Goal: Communication & Community: Answer question/provide support

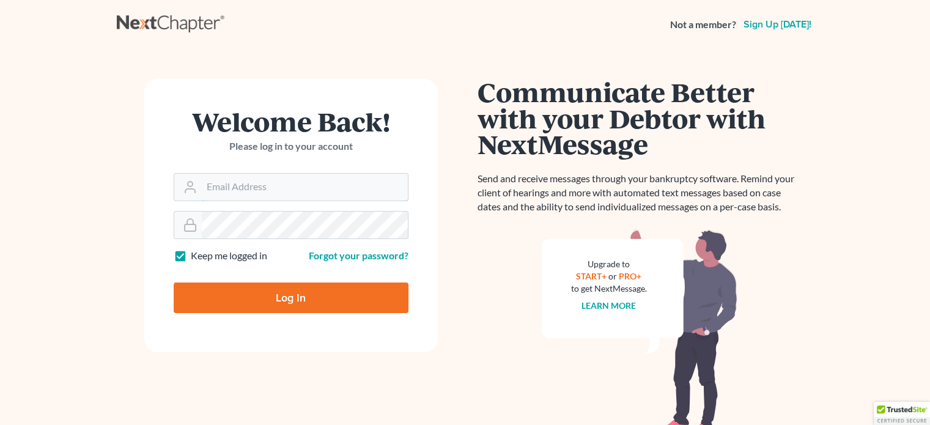
type input "[EMAIL_ADDRESS][DOMAIN_NAME]"
click at [252, 292] on input "Log In" at bounding box center [291, 298] width 235 height 31
type input "Thinking..."
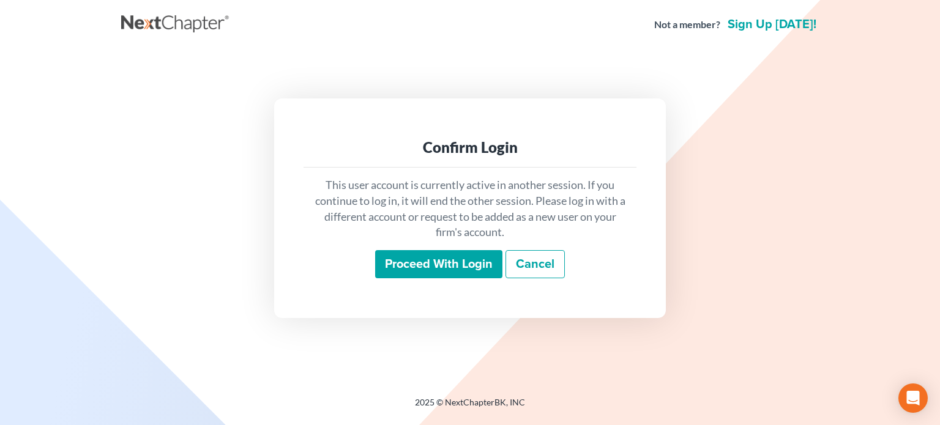
click at [402, 267] on input "Proceed with login" at bounding box center [438, 264] width 127 height 28
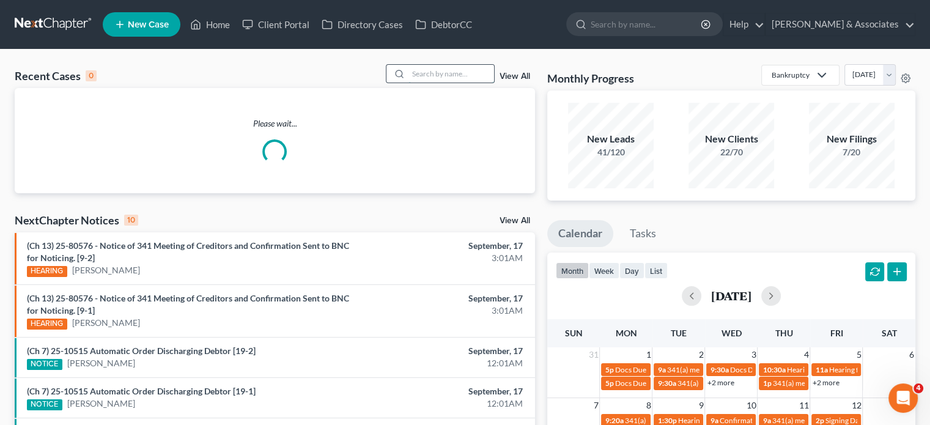
click at [429, 79] on input "search" at bounding box center [452, 74] width 86 height 18
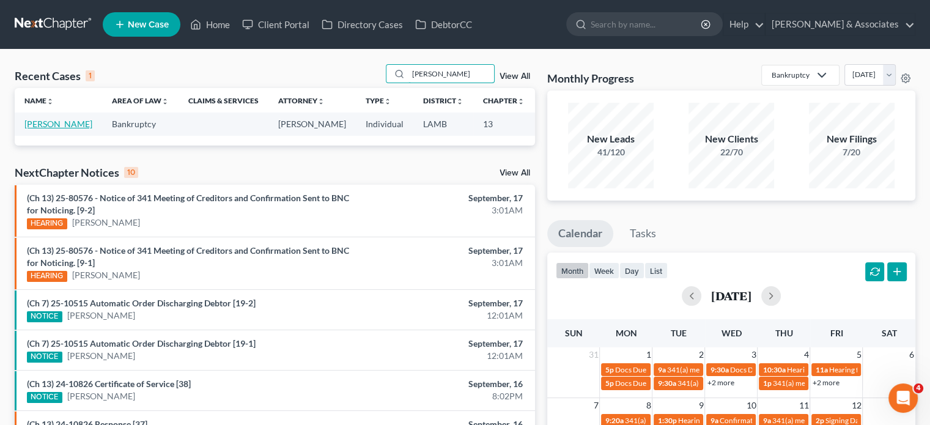
type input "[PERSON_NAME]"
click at [34, 129] on link "[PERSON_NAME]" at bounding box center [58, 124] width 68 height 10
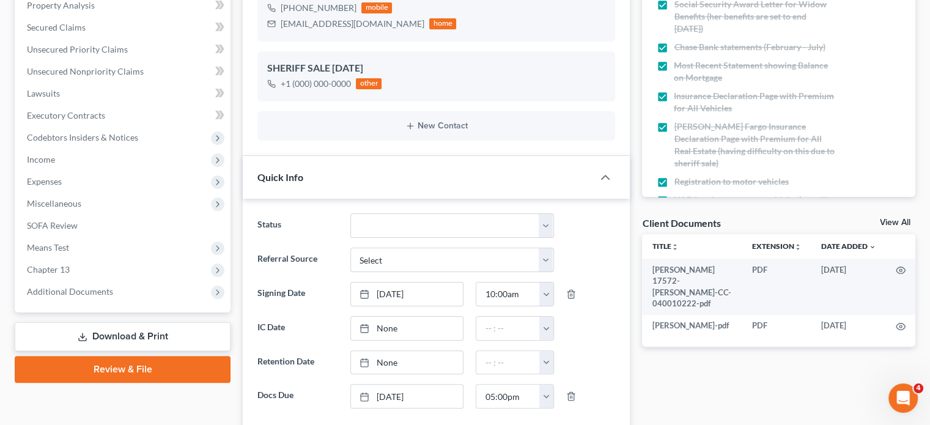
scroll to position [245, 0]
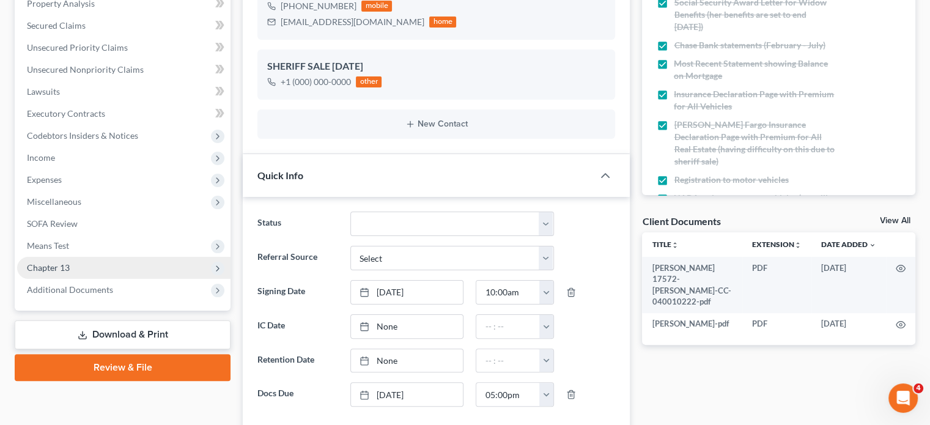
click at [68, 269] on span "Chapter 13" at bounding box center [48, 267] width 43 height 10
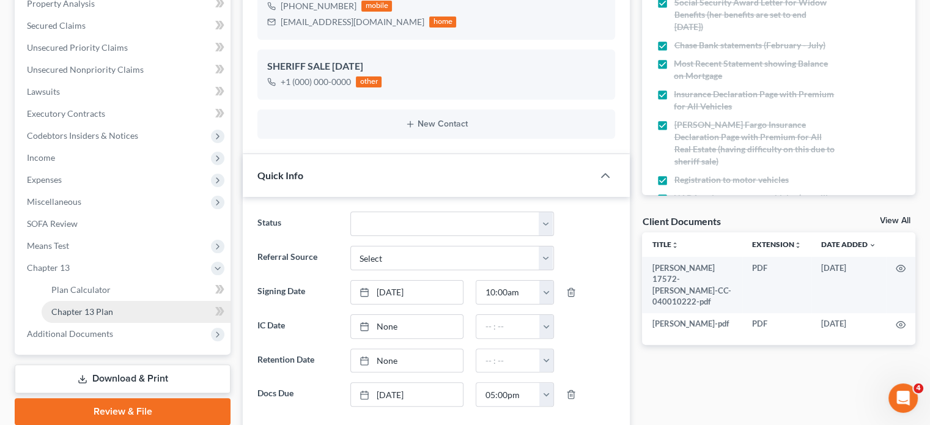
click at [105, 311] on span "Chapter 13 Plan" at bounding box center [82, 311] width 62 height 10
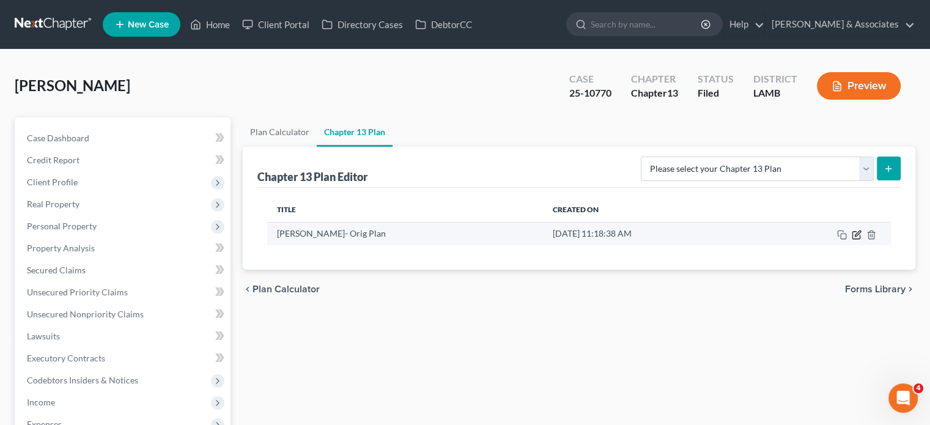
click at [854, 235] on icon "button" at bounding box center [857, 235] width 10 height 10
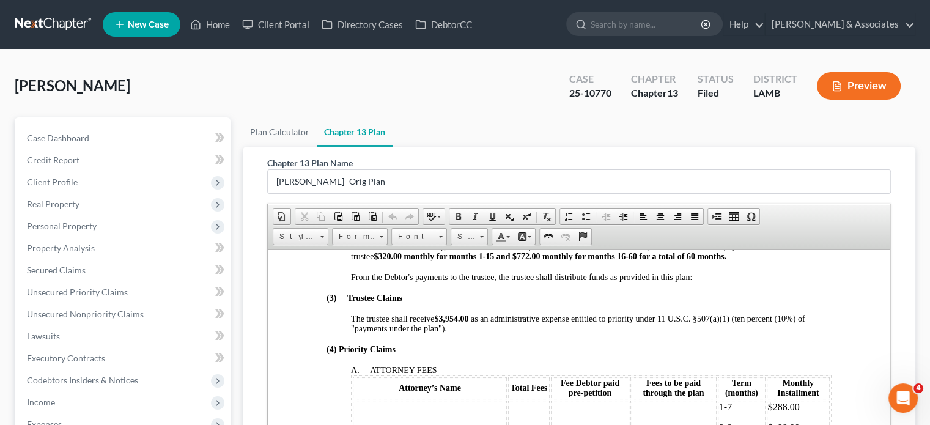
scroll to position [612, 0]
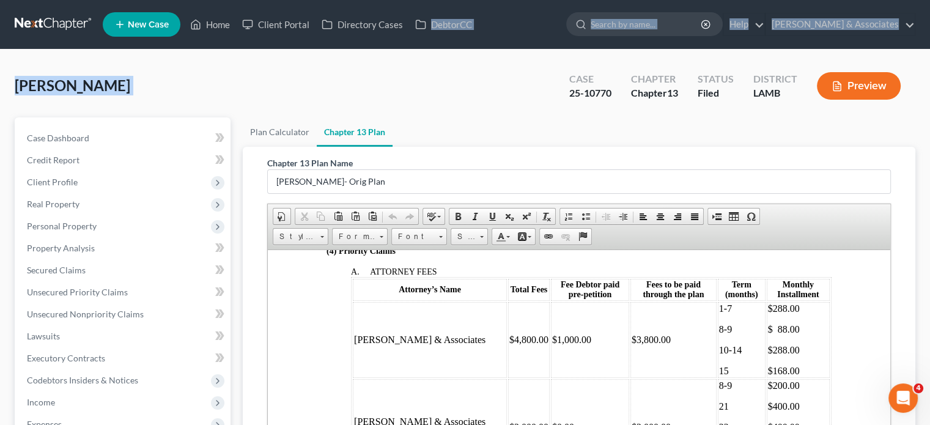
drag, startPoint x: 433, startPoint y: 84, endPoint x: 432, endPoint y: 40, distance: 44.7
click at [432, 40] on div "Home New Case Client Portal Directory Cases DebtorCC [PERSON_NAME] & Associates…" at bounding box center [465, 358] width 930 height 716
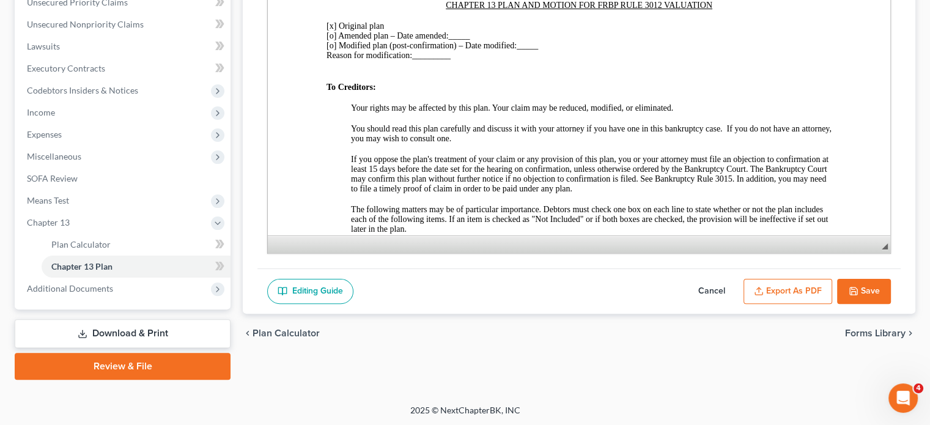
scroll to position [0, 0]
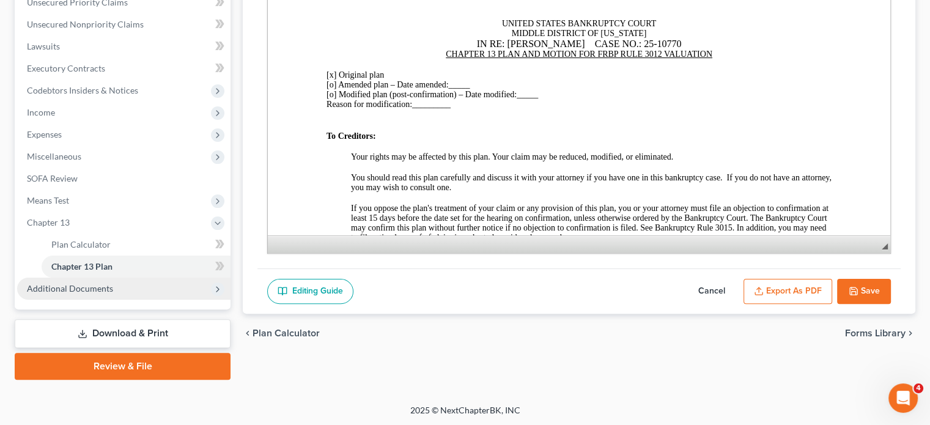
click at [106, 292] on span "Additional Documents" at bounding box center [70, 288] width 86 height 10
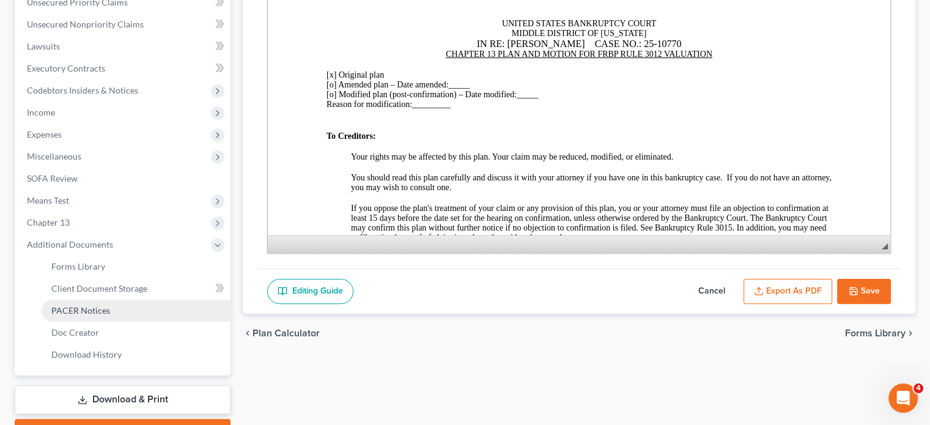
click at [99, 308] on span "PACER Notices" at bounding box center [80, 310] width 59 height 10
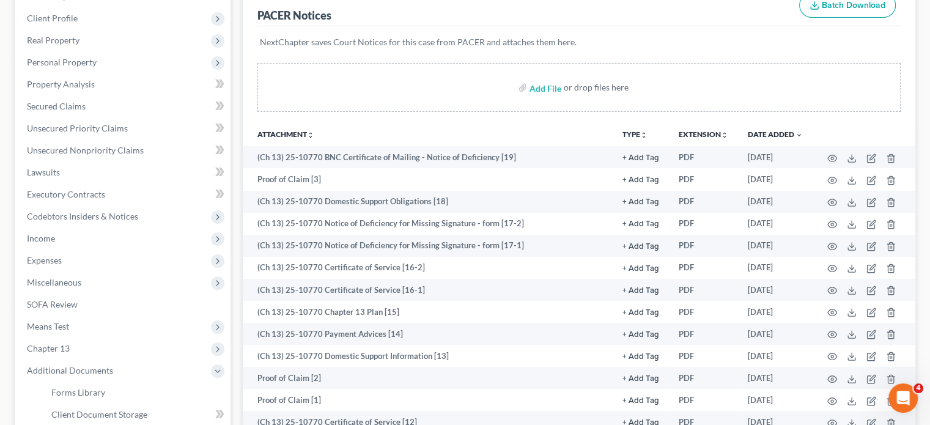
scroll to position [183, 0]
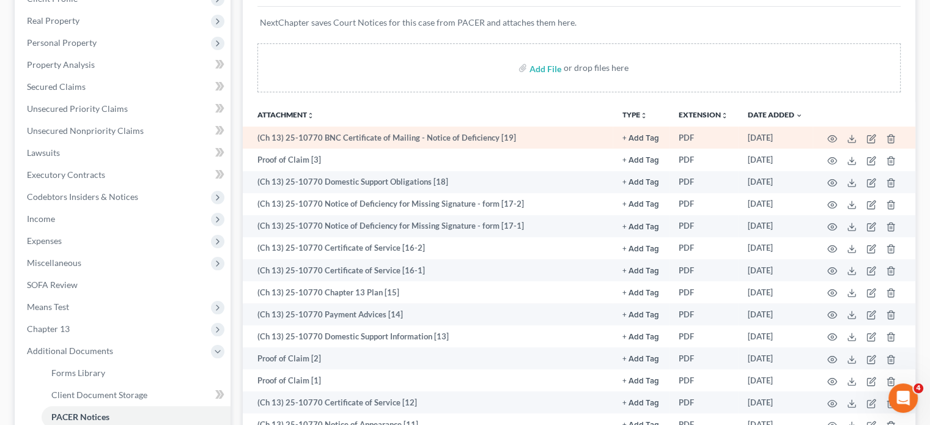
click at [837, 136] on td at bounding box center [864, 138] width 103 height 22
click at [829, 136] on icon "button" at bounding box center [832, 138] width 9 height 7
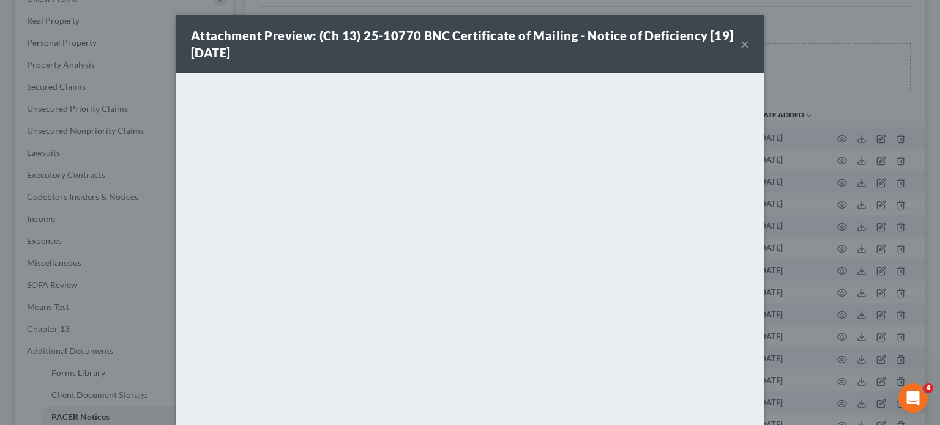
click at [744, 45] on div "Attachment Preview: (Ch 13) 25-10770 BNC Certificate of Mailing - Notice of Def…" at bounding box center [469, 44] width 587 height 59
click at [741, 45] on button "×" at bounding box center [744, 44] width 9 height 15
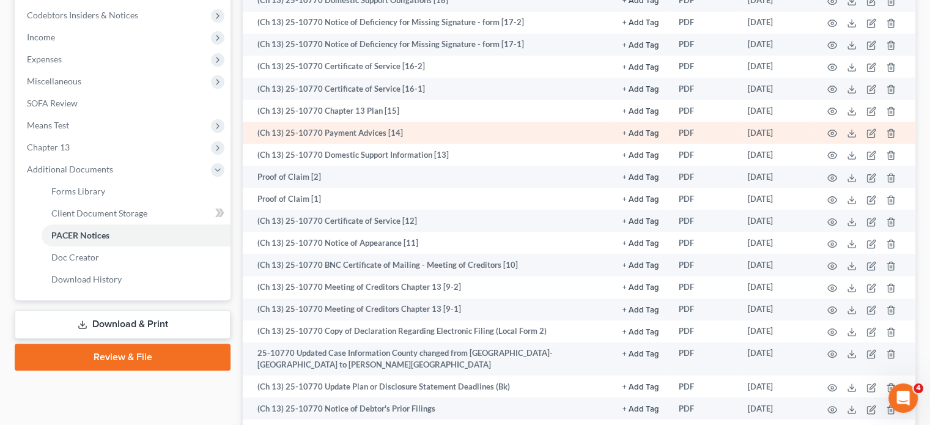
scroll to position [367, 0]
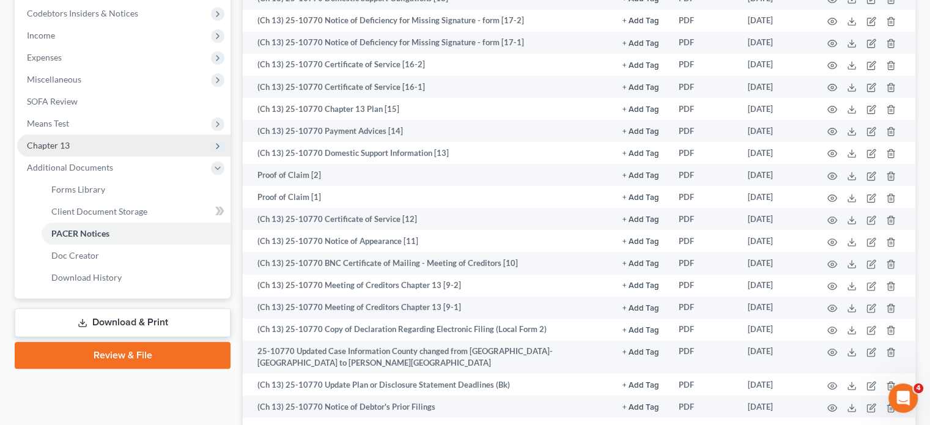
click at [103, 154] on span "Chapter 13" at bounding box center [123, 146] width 213 height 22
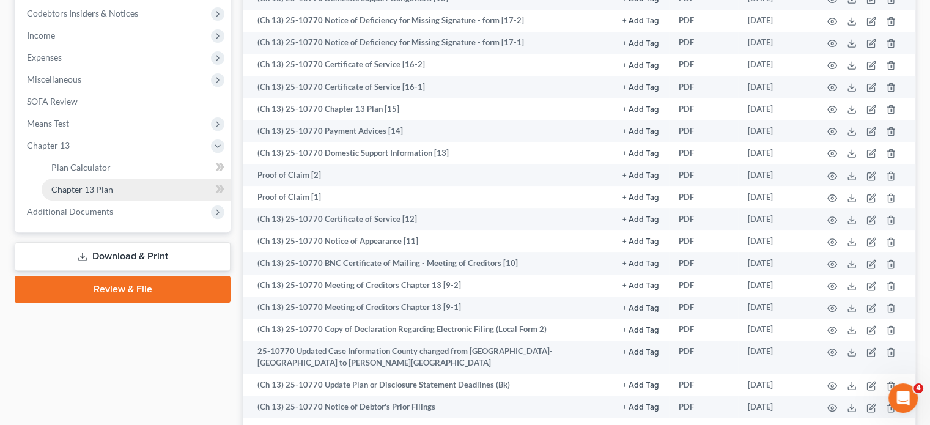
click at [108, 195] on link "Chapter 13 Plan" at bounding box center [136, 190] width 189 height 22
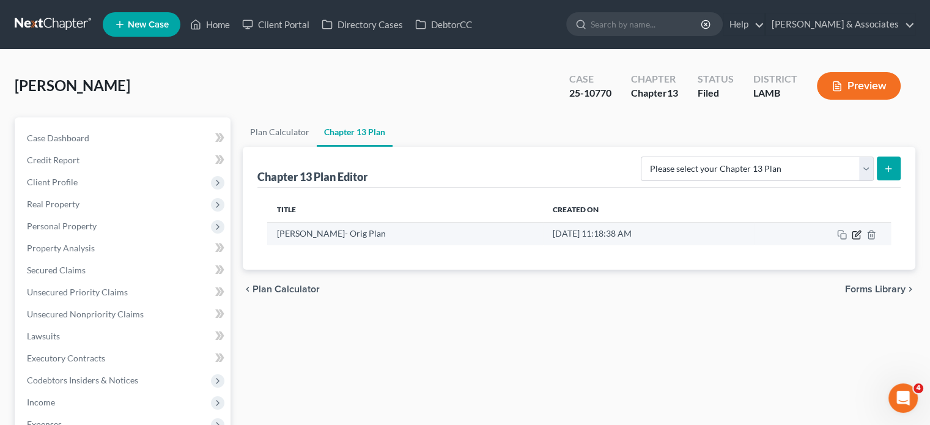
click at [857, 238] on icon "button" at bounding box center [856, 234] width 7 height 7
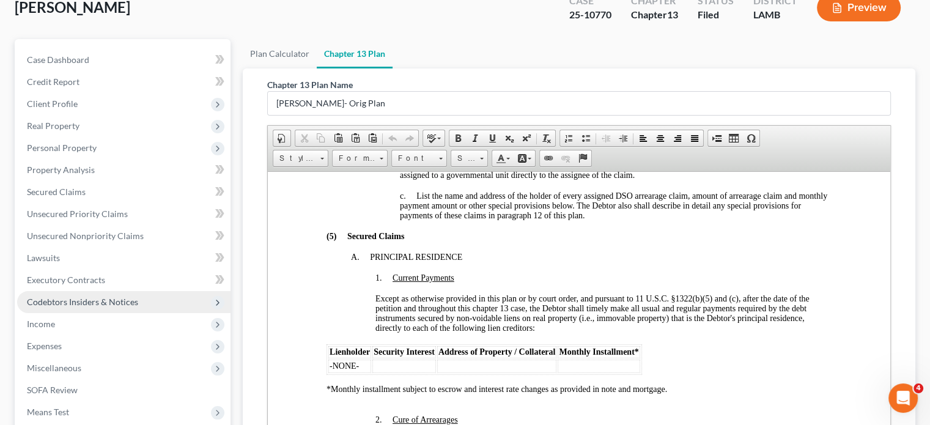
scroll to position [45, 0]
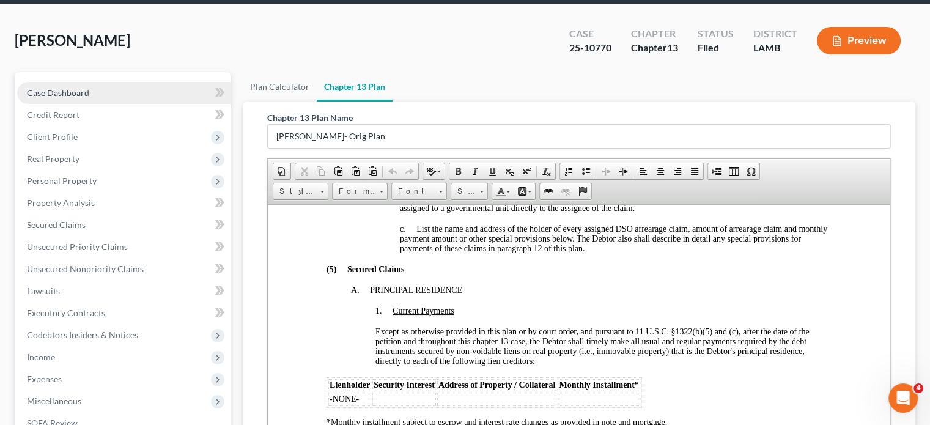
click at [93, 94] on link "Case Dashboard" at bounding box center [123, 93] width 213 height 22
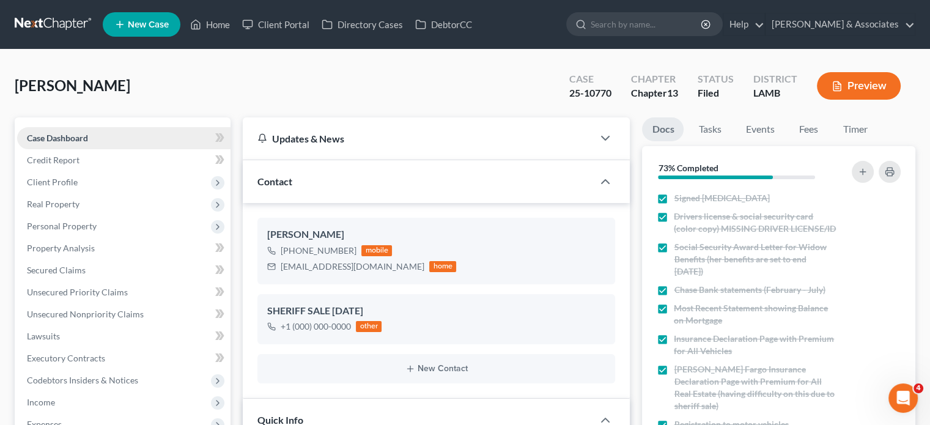
click at [67, 139] on span "Case Dashboard" at bounding box center [57, 138] width 61 height 10
click at [221, 24] on link "Home" at bounding box center [210, 24] width 52 height 22
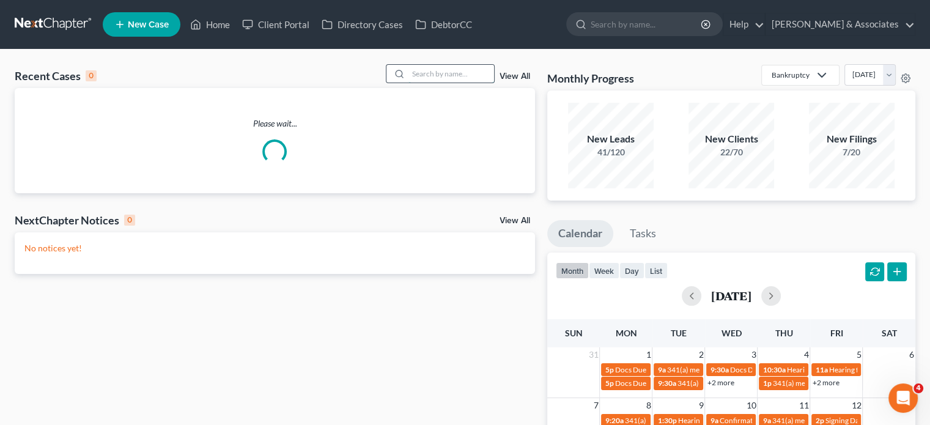
click at [461, 78] on input "search" at bounding box center [452, 74] width 86 height 18
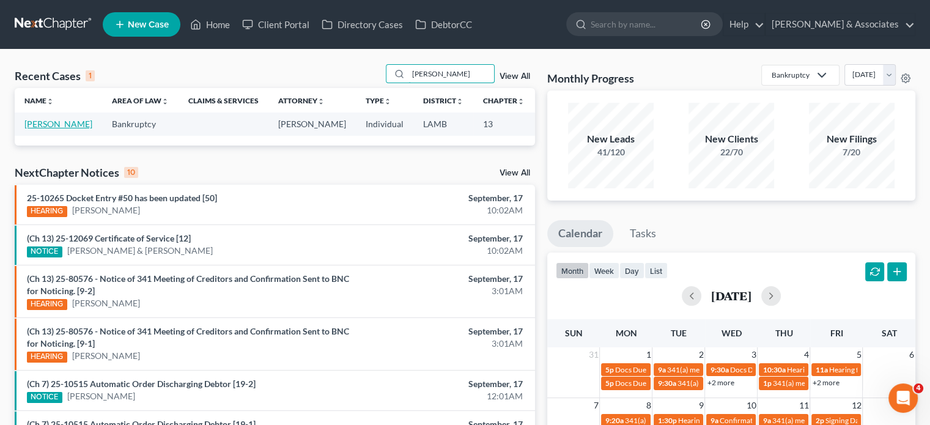
type input "[PERSON_NAME]"
click at [27, 129] on link "[PERSON_NAME]" at bounding box center [58, 124] width 68 height 10
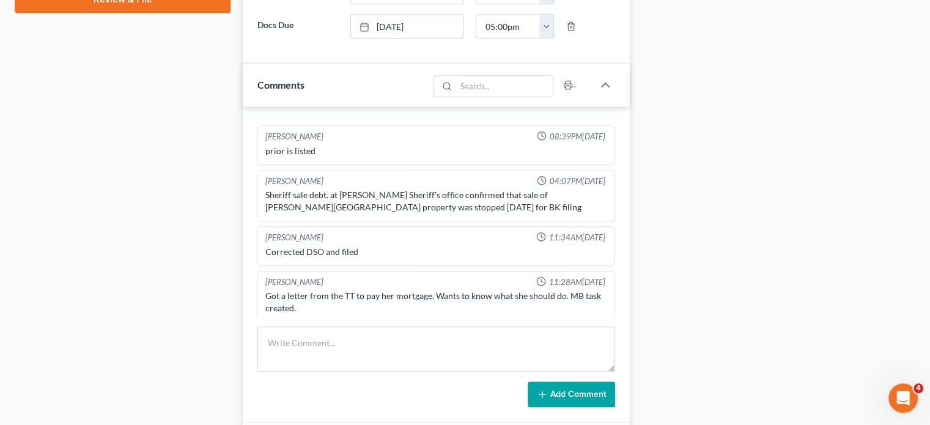
scroll to position [612, 0]
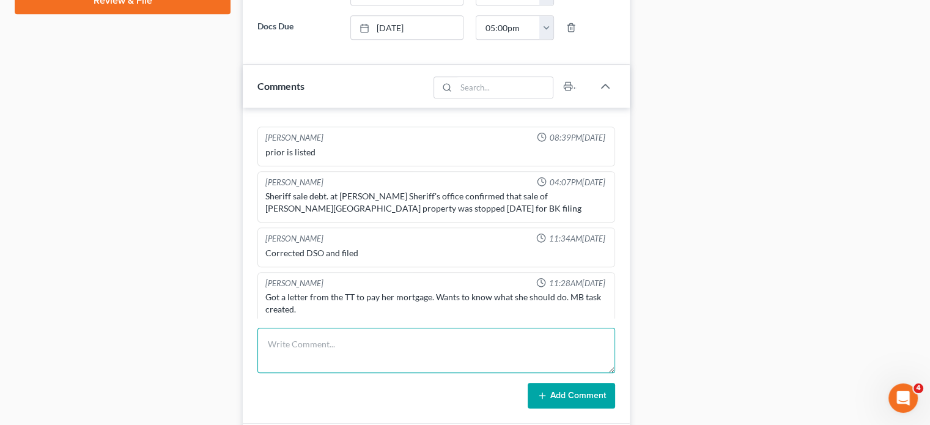
click at [342, 342] on textarea at bounding box center [437, 350] width 358 height 45
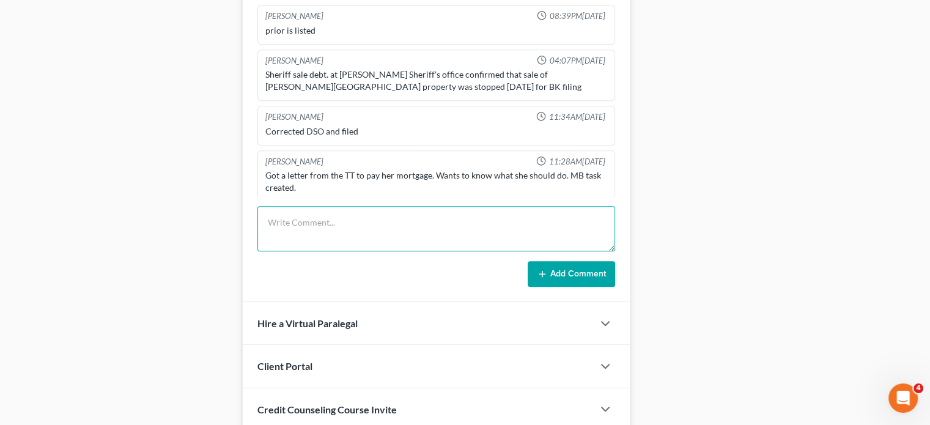
scroll to position [734, 0]
click at [321, 220] on textarea at bounding box center [437, 228] width 358 height 45
paste textarea "-MCD DID HANDLE NOTICE OF DEFICIENCY -She is not required to make payments towa…"
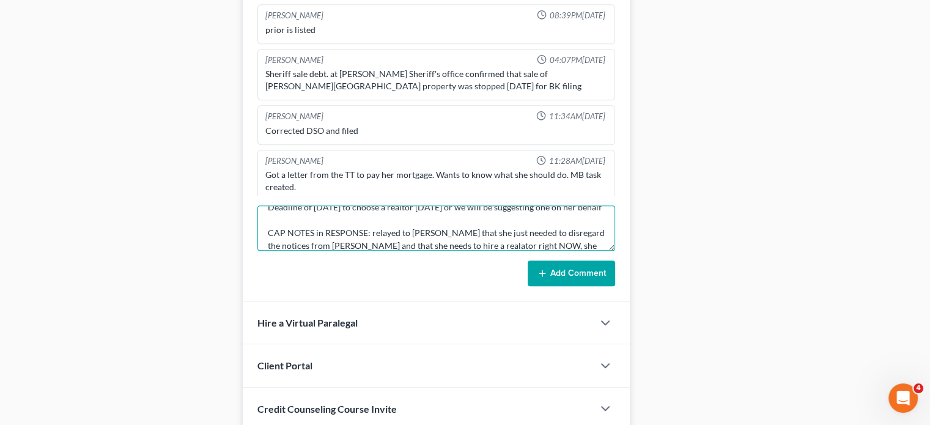
scroll to position [144, 0]
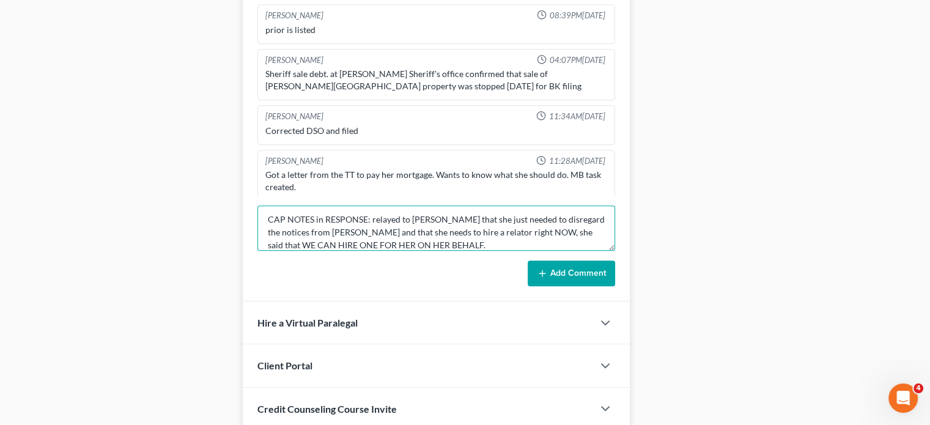
type textarea "[PERSON_NAME] Notes: -MCD DID HANDLE NOTICE OF DEFICIENCY -She is not required …"
click at [561, 277] on button "Add Comment" at bounding box center [571, 274] width 87 height 26
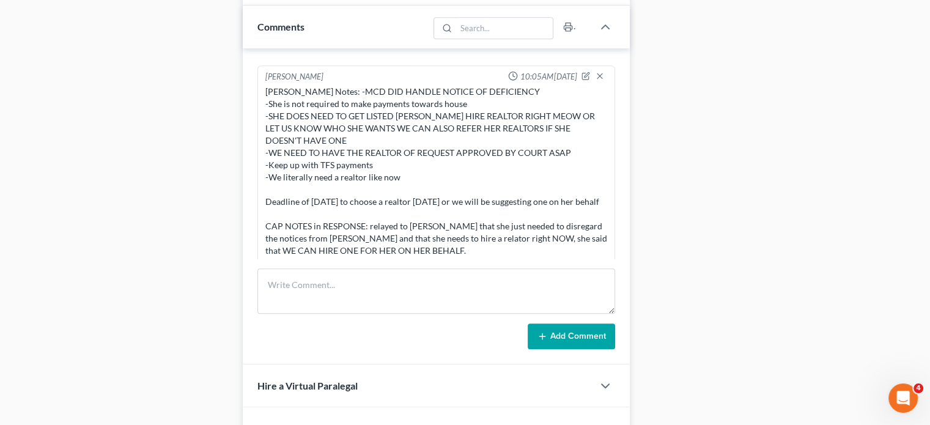
scroll to position [673, 0]
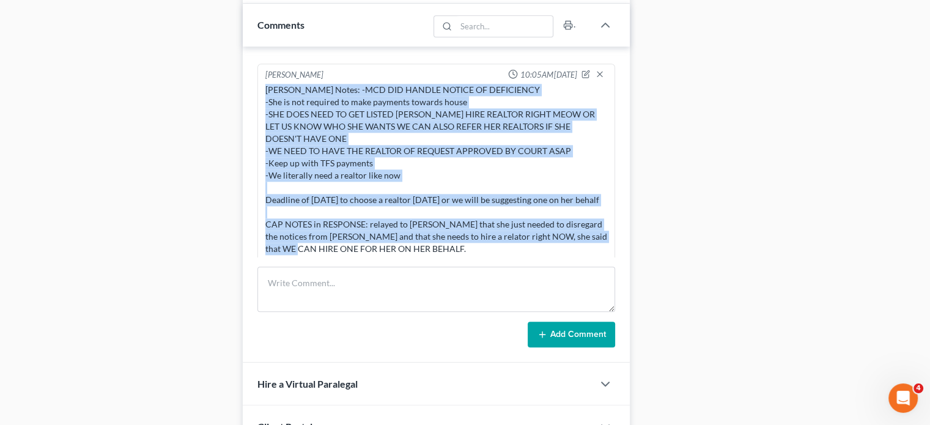
drag, startPoint x: 422, startPoint y: 240, endPoint x: 262, endPoint y: 80, distance: 225.8
click at [263, 81] on div "[PERSON_NAME] Notes: -MCD DID HANDLE NOTICE OF DEFICIENCY -She is not required …" at bounding box center [436, 169] width 347 height 176
copy div "[PERSON_NAME] Notes: -MCD DID HANDLE NOTICE OF DEFICIENCY -She is not required …"
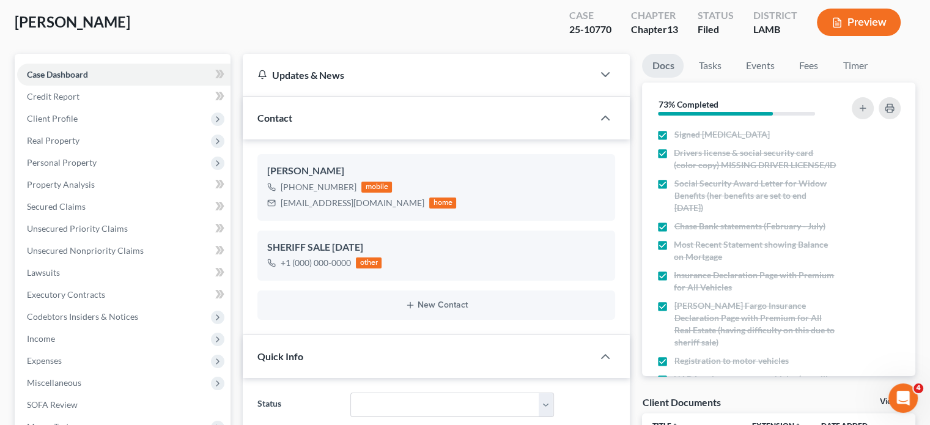
scroll to position [0, 0]
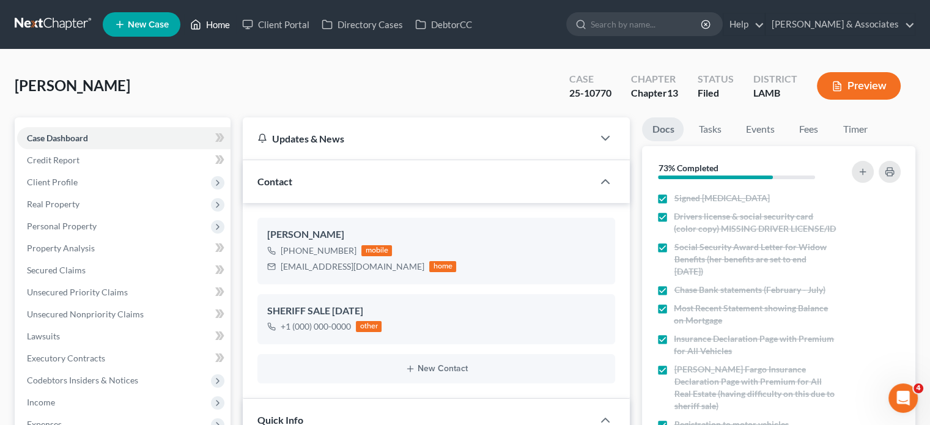
click at [216, 23] on link "Home" at bounding box center [210, 24] width 52 height 22
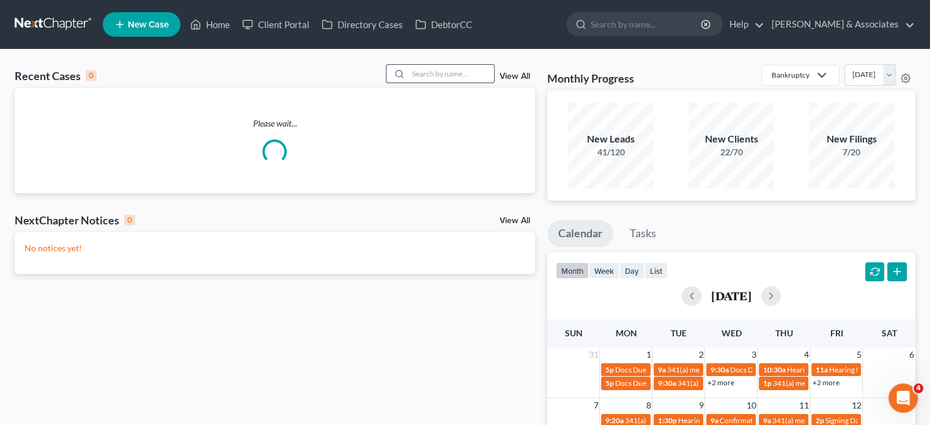
click at [435, 78] on input "search" at bounding box center [452, 74] width 86 height 18
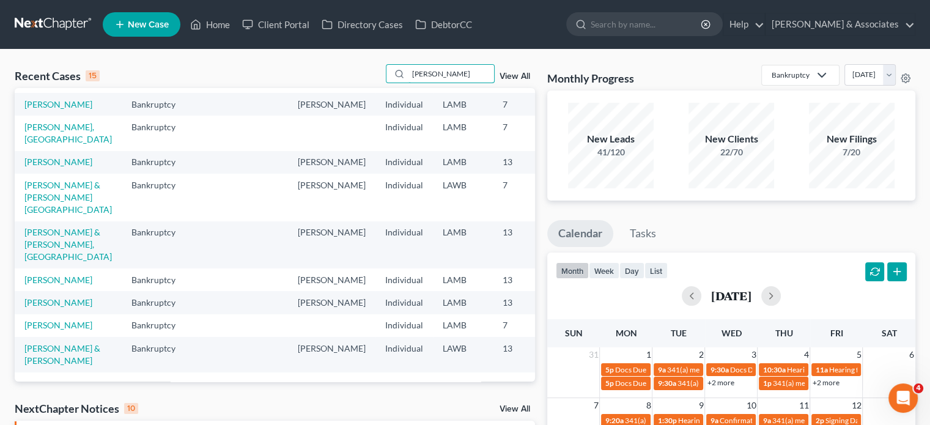
scroll to position [306, 0]
type input "[PERSON_NAME]"
click at [32, 284] on td "[PERSON_NAME]" at bounding box center [68, 280] width 107 height 23
click at [45, 285] on link "[PERSON_NAME]" at bounding box center [58, 280] width 68 height 10
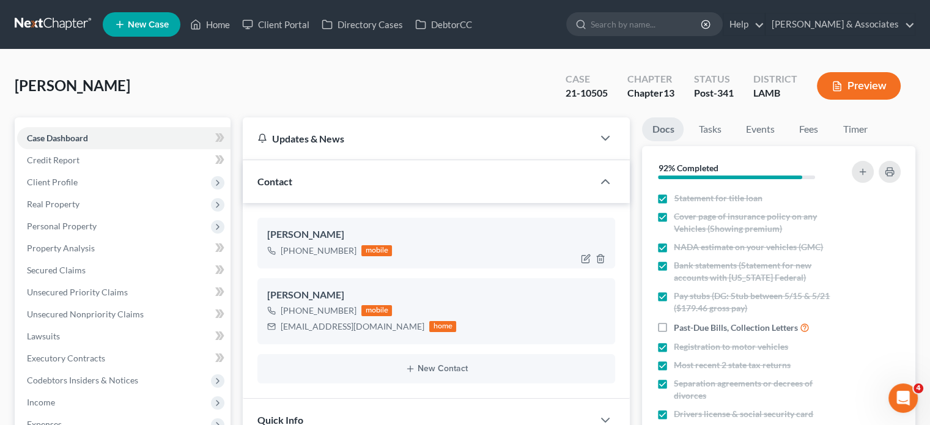
scroll to position [1692, 0]
click at [213, 21] on link "Home" at bounding box center [210, 24] width 52 height 22
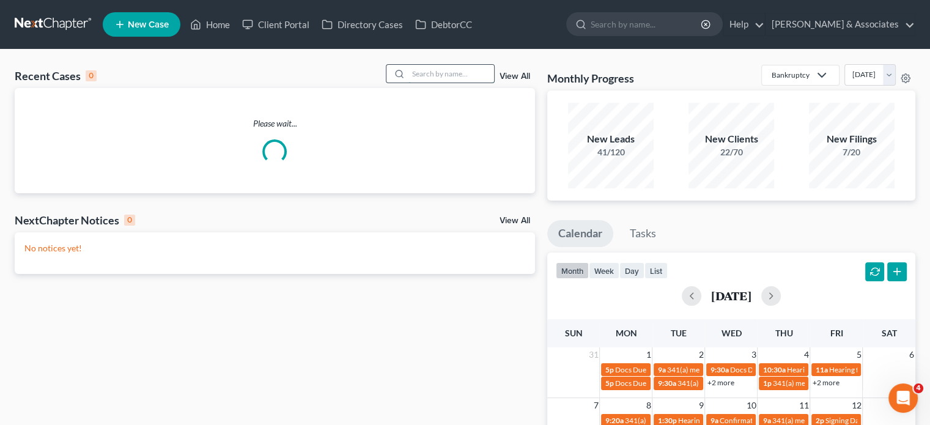
click at [423, 70] on input "search" at bounding box center [452, 74] width 86 height 18
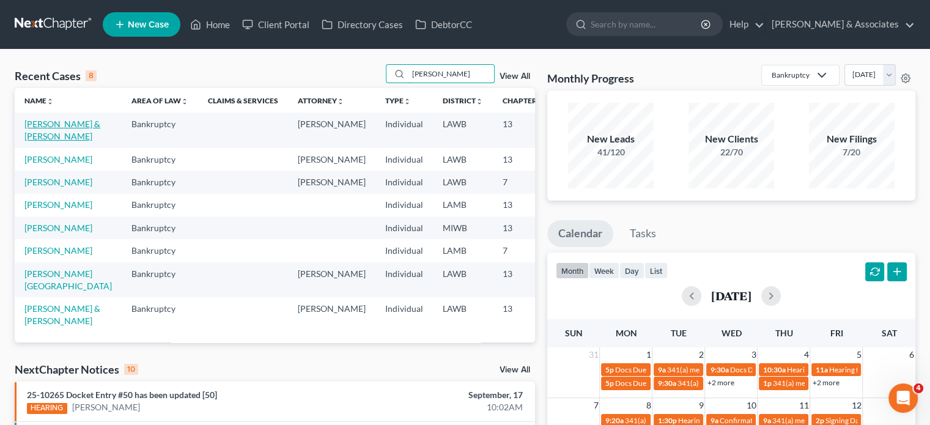
type input "[PERSON_NAME]"
click at [37, 139] on link "[PERSON_NAME] & [PERSON_NAME]" at bounding box center [62, 130] width 76 height 23
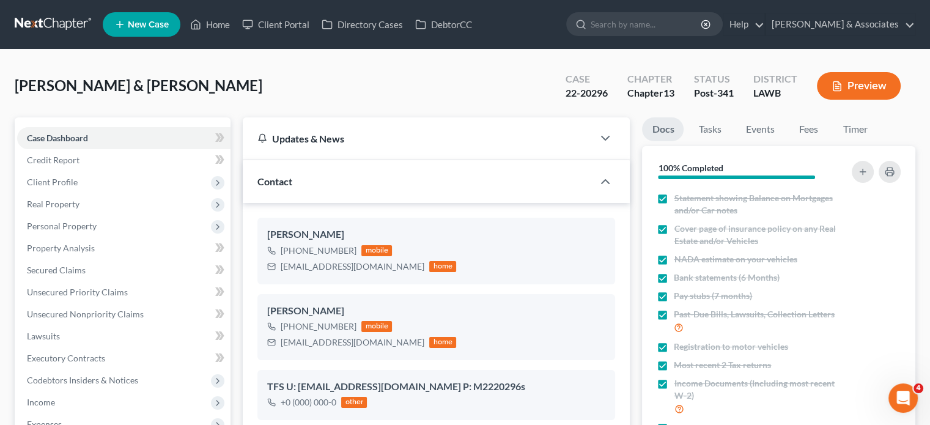
scroll to position [1481, 0]
click at [222, 26] on link "Home" at bounding box center [210, 24] width 52 height 22
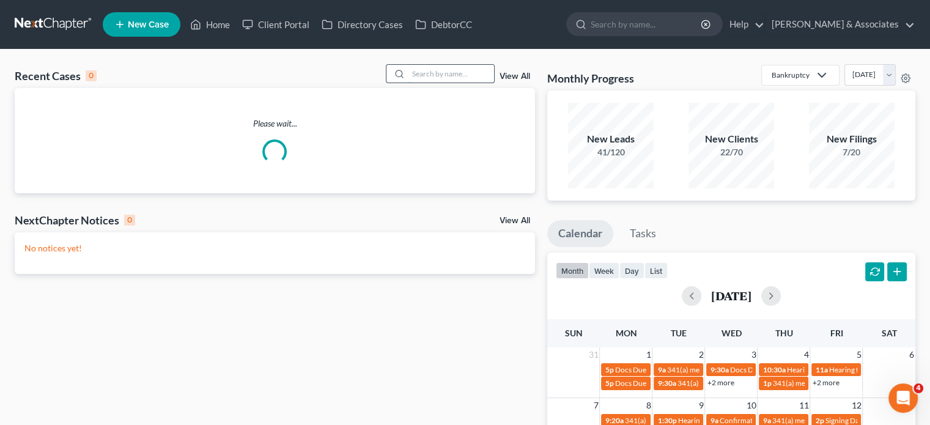
click at [421, 70] on input "search" at bounding box center [452, 74] width 86 height 18
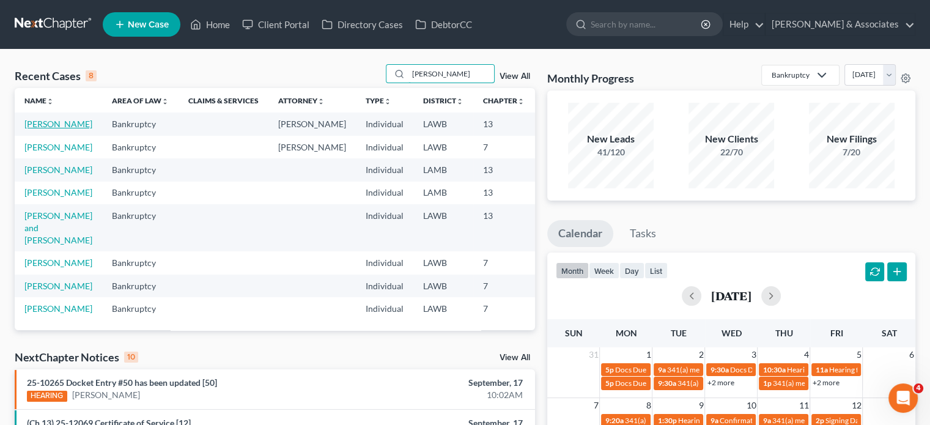
type input "[PERSON_NAME]"
click at [34, 129] on link "[PERSON_NAME]" at bounding box center [58, 124] width 68 height 10
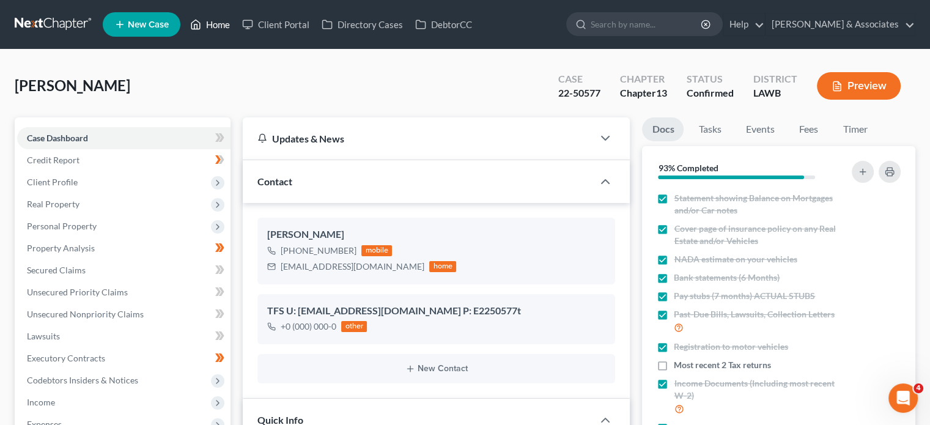
drag, startPoint x: 215, startPoint y: 29, endPoint x: 218, endPoint y: 35, distance: 7.2
click at [215, 29] on link "Home" at bounding box center [210, 24] width 52 height 22
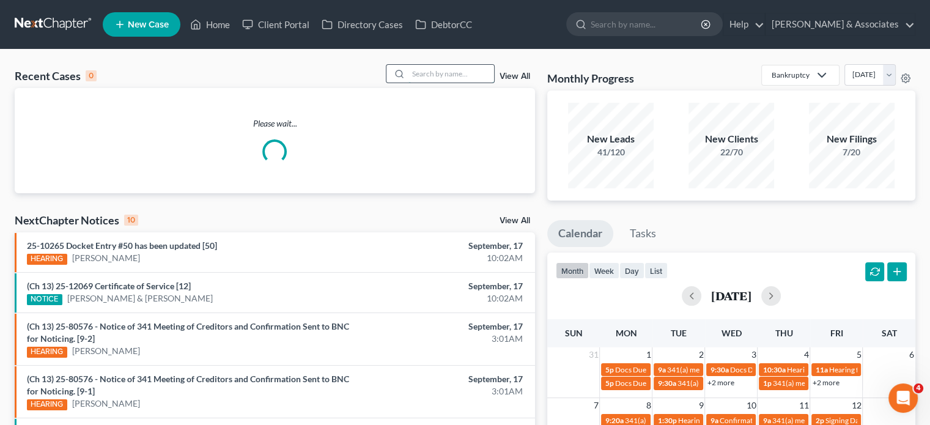
click at [423, 74] on input "search" at bounding box center [452, 74] width 86 height 18
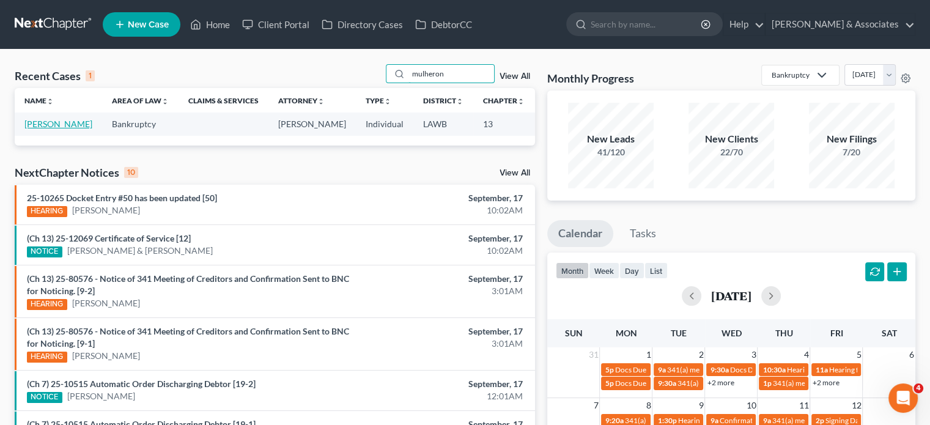
type input "mulheron"
click at [42, 129] on link "[PERSON_NAME]" at bounding box center [58, 124] width 68 height 10
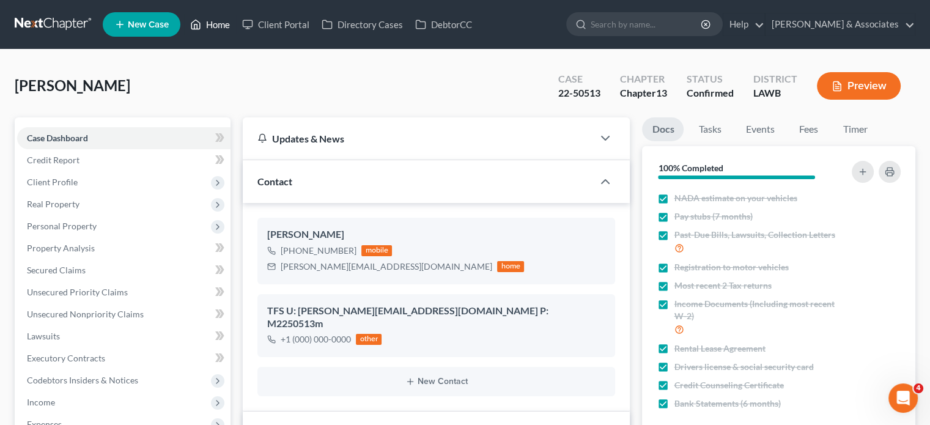
drag, startPoint x: 215, startPoint y: 21, endPoint x: 321, endPoint y: 78, distance: 119.3
click at [215, 21] on link "Home" at bounding box center [210, 24] width 52 height 22
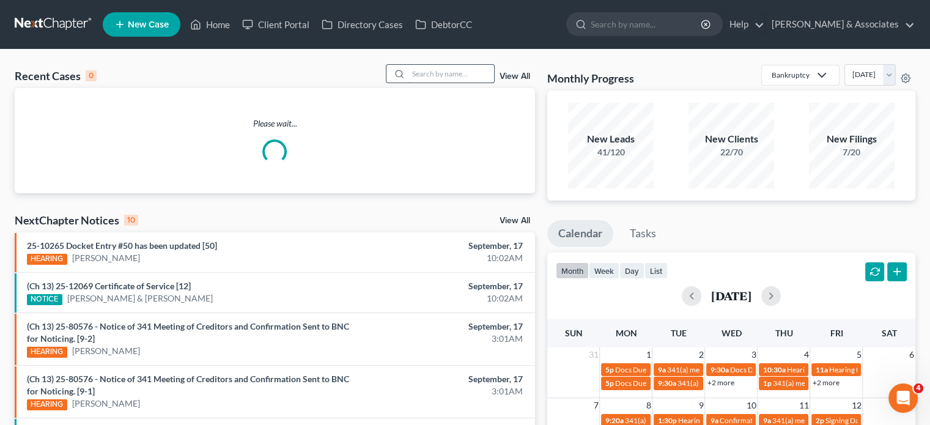
click at [443, 68] on input "search" at bounding box center [452, 74] width 86 height 18
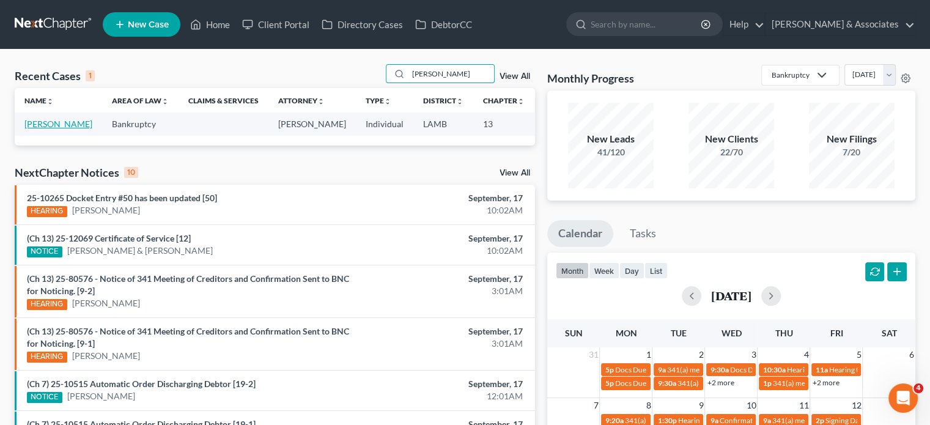
type input "[PERSON_NAME]"
click at [42, 129] on link "[PERSON_NAME]" at bounding box center [58, 124] width 68 height 10
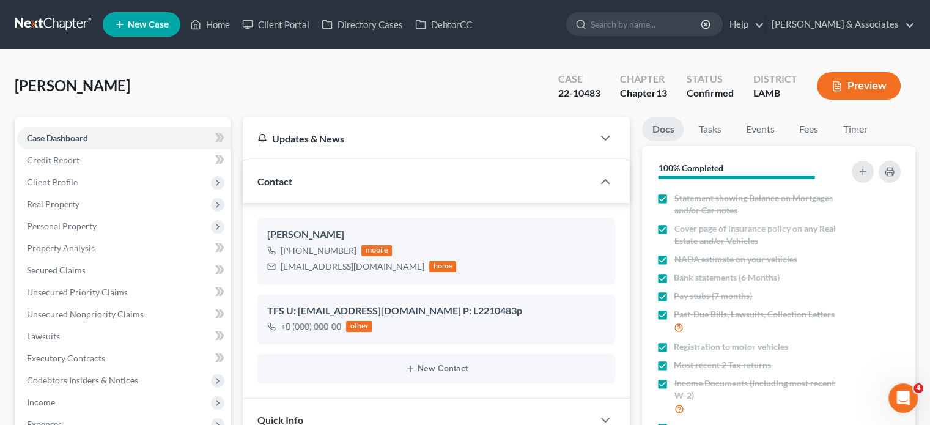
scroll to position [5642, 0]
click at [216, 26] on link "Home" at bounding box center [210, 24] width 52 height 22
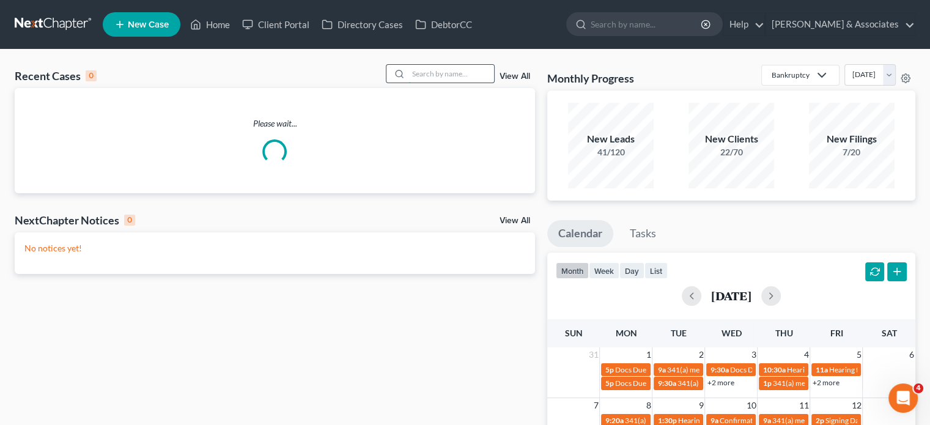
click at [429, 75] on input "search" at bounding box center [452, 74] width 86 height 18
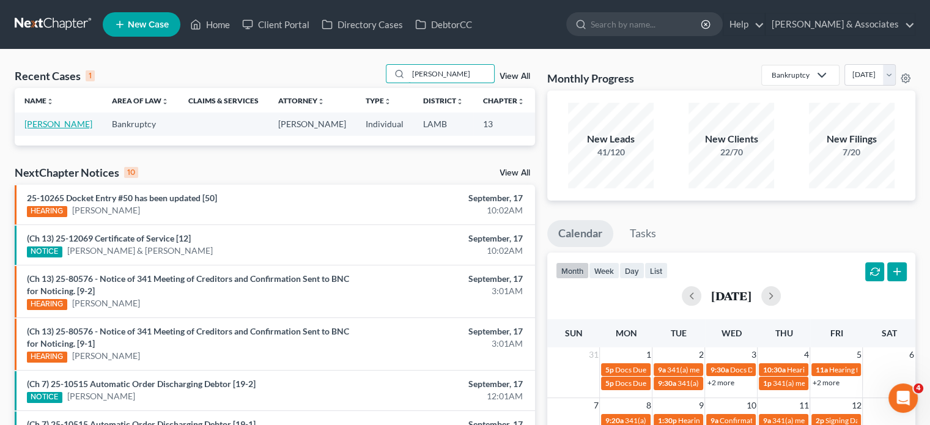
type input "[PERSON_NAME]"
click at [32, 128] on link "[PERSON_NAME]" at bounding box center [58, 124] width 68 height 10
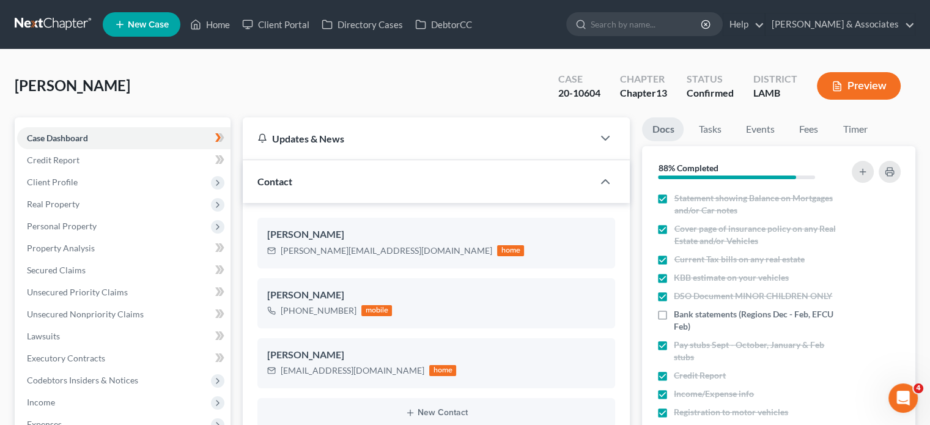
scroll to position [1265, 0]
click at [213, 20] on link "Home" at bounding box center [210, 24] width 52 height 22
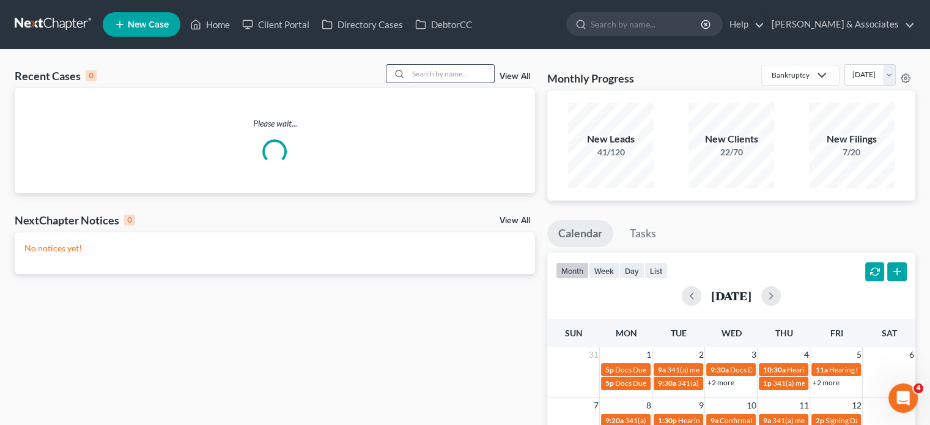
click at [435, 67] on input "search" at bounding box center [452, 74] width 86 height 18
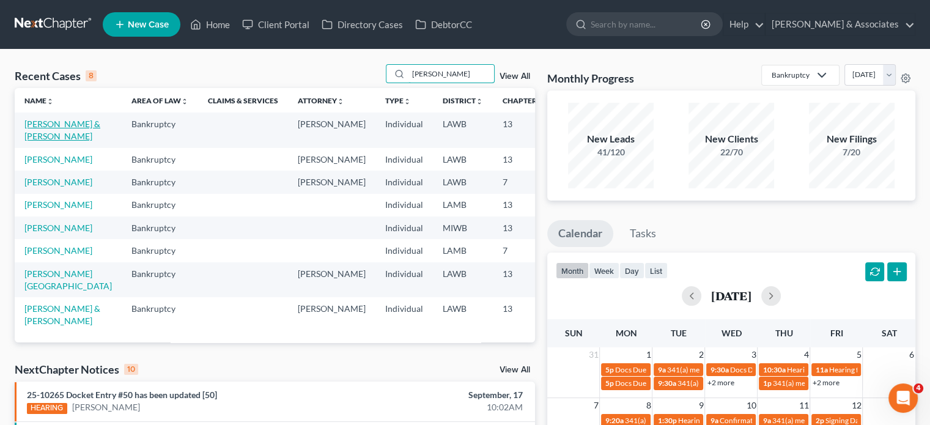
type input "[PERSON_NAME]"
click at [44, 139] on link "[PERSON_NAME] & [PERSON_NAME]" at bounding box center [62, 130] width 76 height 23
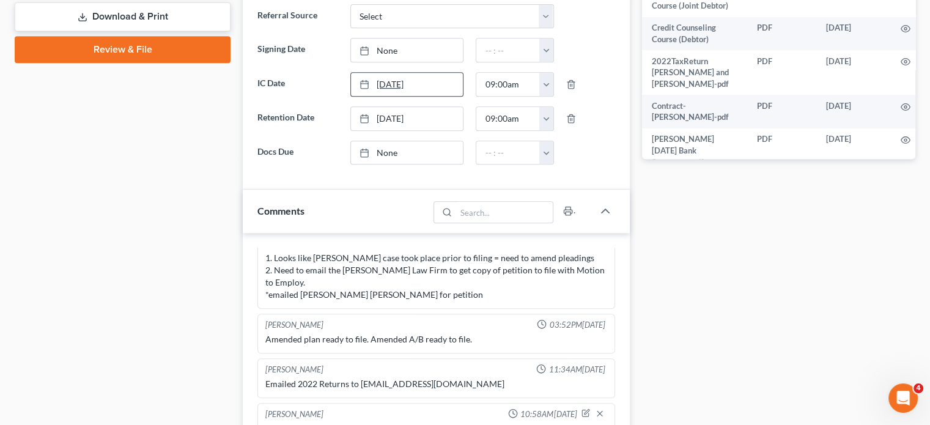
scroll to position [734, 0]
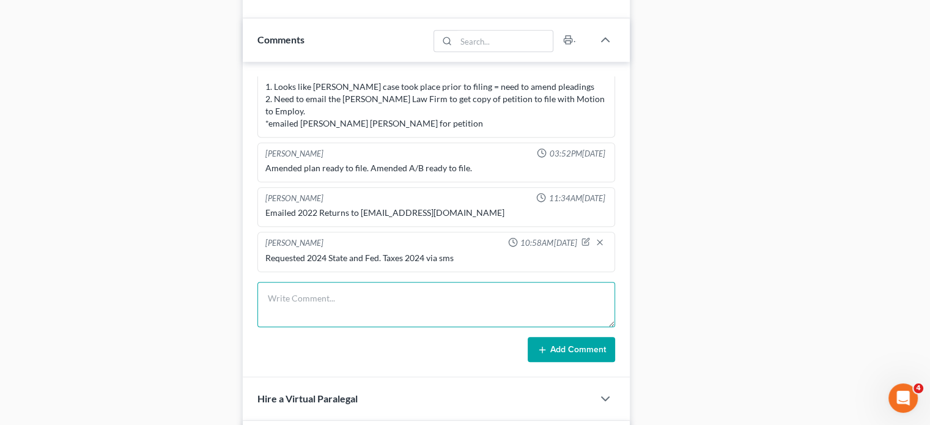
click at [401, 305] on textarea at bounding box center [437, 304] width 358 height 45
paste textarea "I double checked in the docs email along with mine and I do not see the taxes y…"
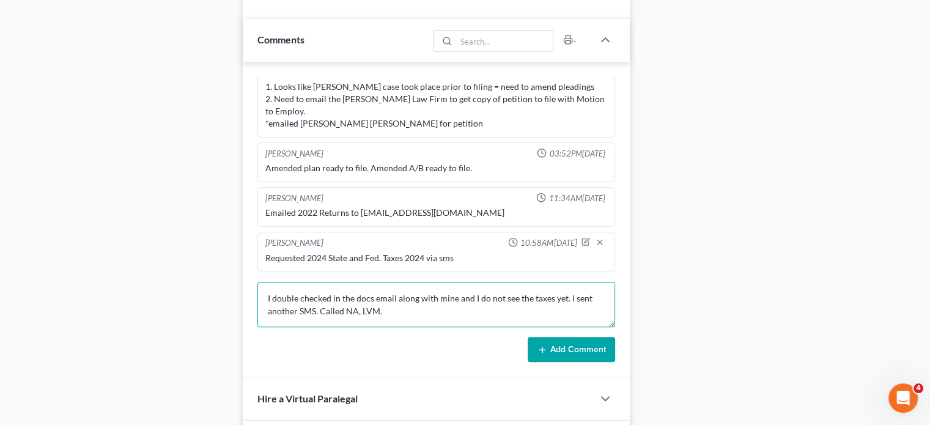
type textarea "I double checked in the docs email along with mine and I do not see the taxes y…"
click at [569, 346] on button "Add Comment" at bounding box center [571, 350] width 87 height 26
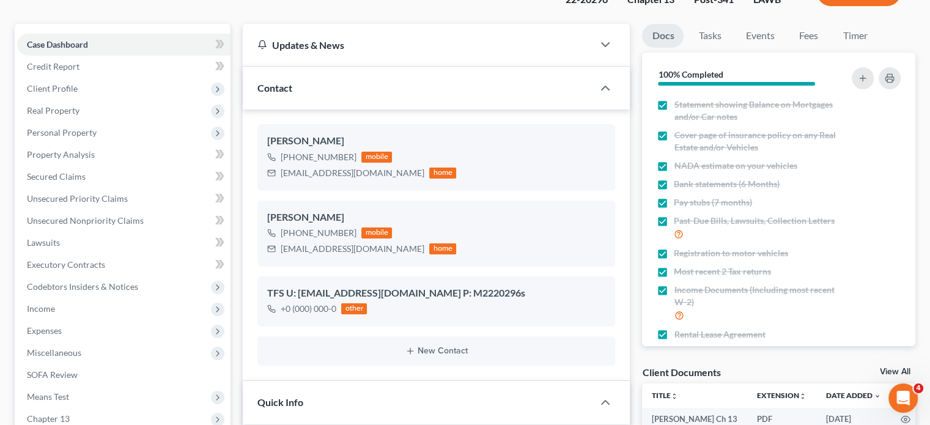
scroll to position [0, 0]
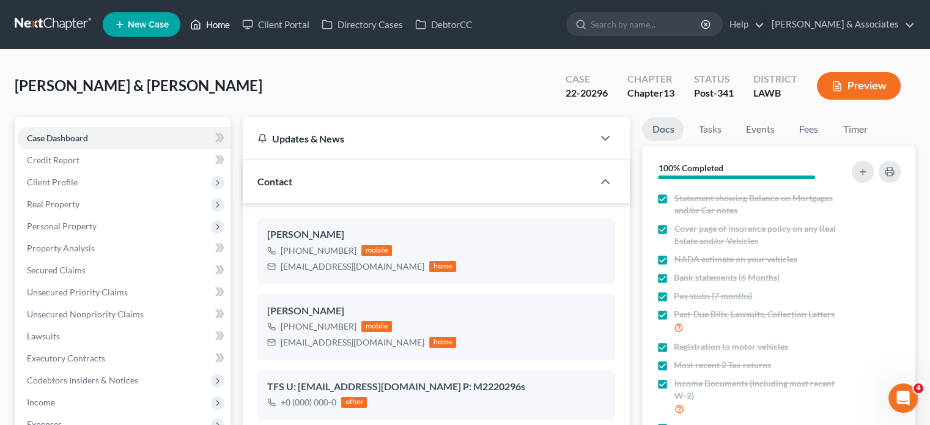
click at [221, 22] on link "Home" at bounding box center [210, 24] width 52 height 22
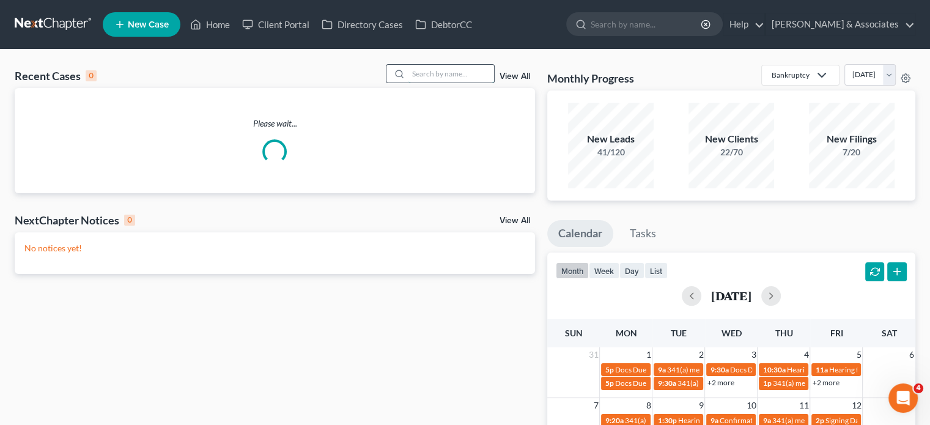
click at [462, 78] on input "search" at bounding box center [452, 74] width 86 height 18
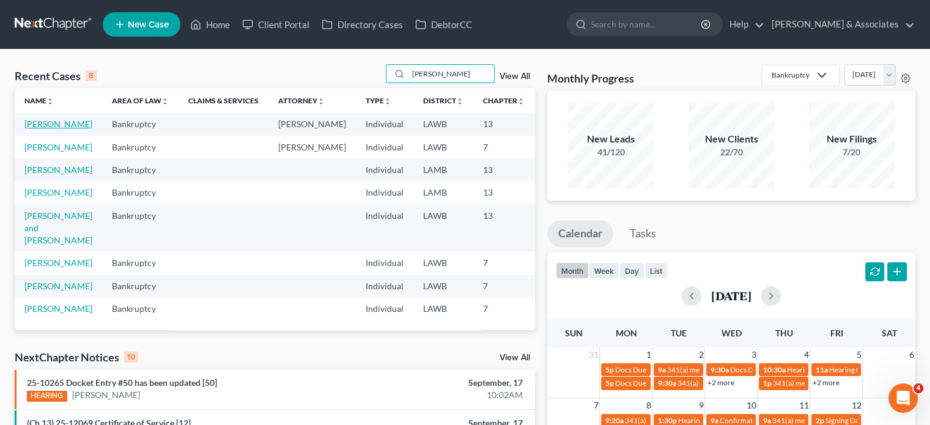
type input "[PERSON_NAME]"
click at [33, 129] on link "[PERSON_NAME]" at bounding box center [58, 124] width 68 height 10
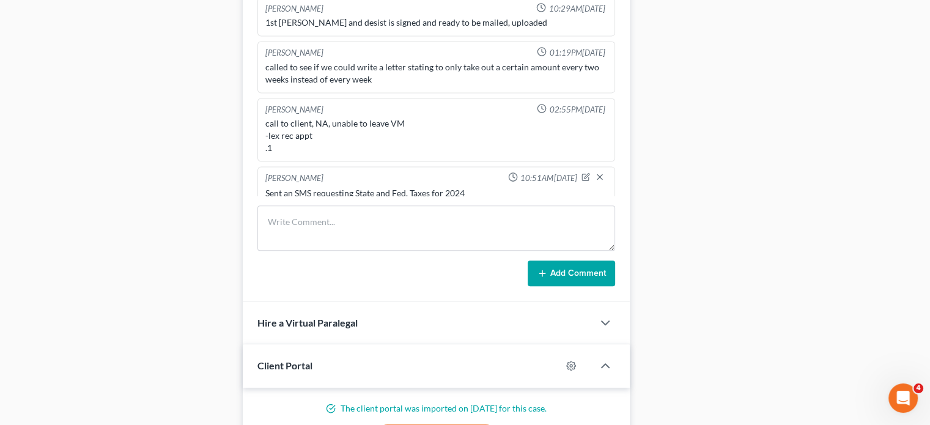
scroll to position [1738, 0]
click at [374, 217] on textarea at bounding box center [437, 228] width 358 height 45
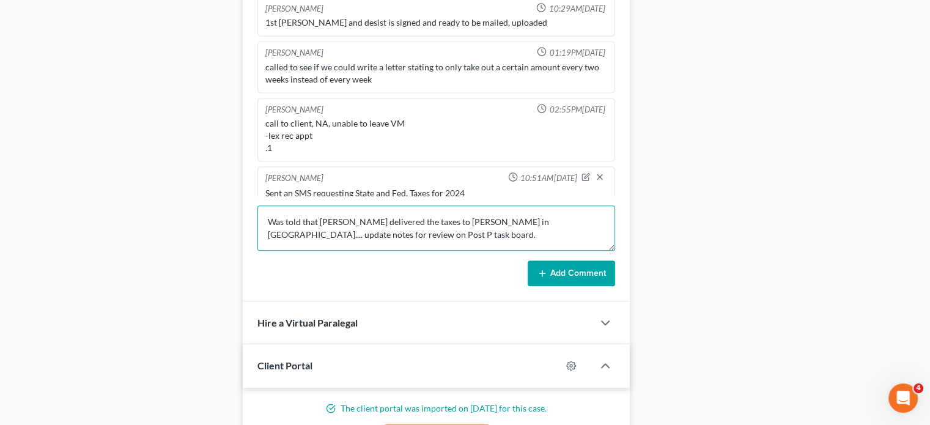
type textarea "Was told that [PERSON_NAME] delivered the taxes to [PERSON_NAME] in [GEOGRAPHIC…"
click at [562, 273] on button "Add Comment" at bounding box center [571, 274] width 87 height 26
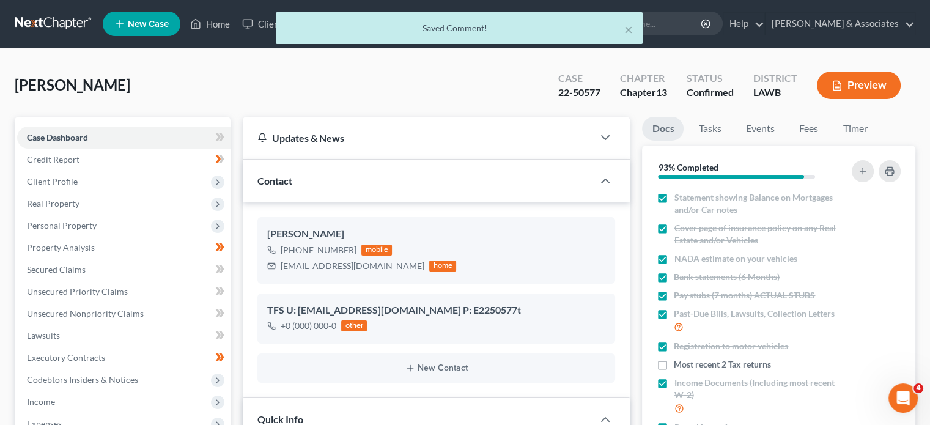
scroll to position [0, 0]
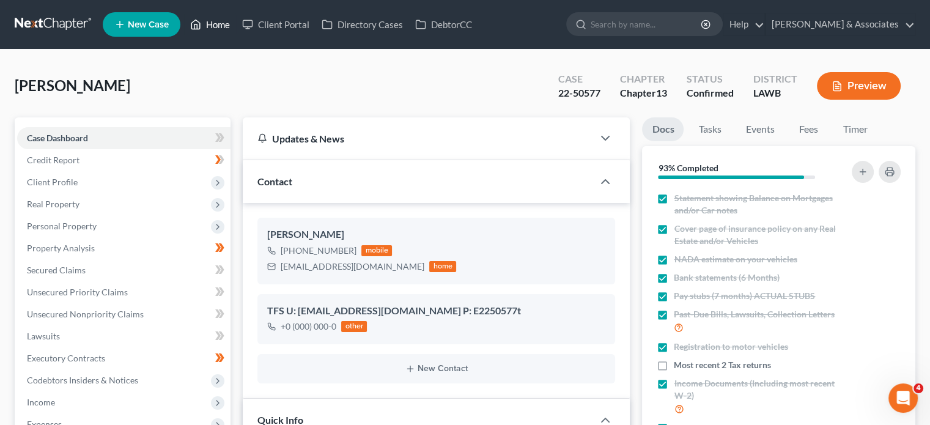
click at [220, 19] on link "Home" at bounding box center [210, 24] width 52 height 22
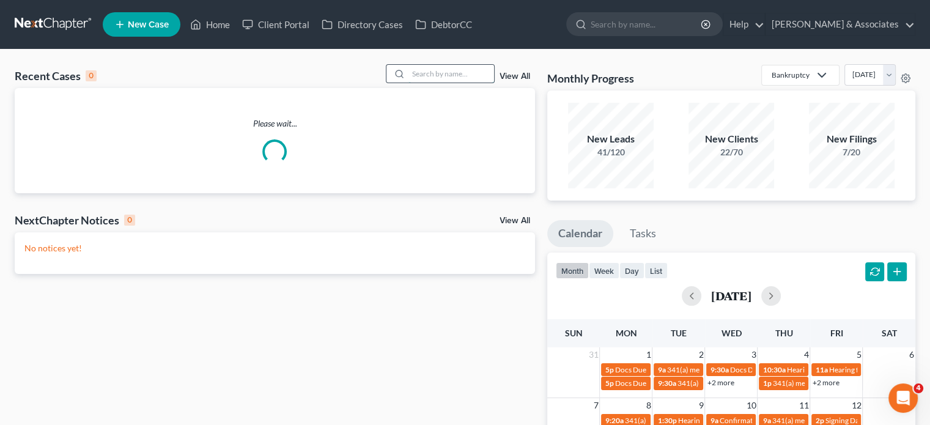
click at [440, 74] on input "search" at bounding box center [452, 74] width 86 height 18
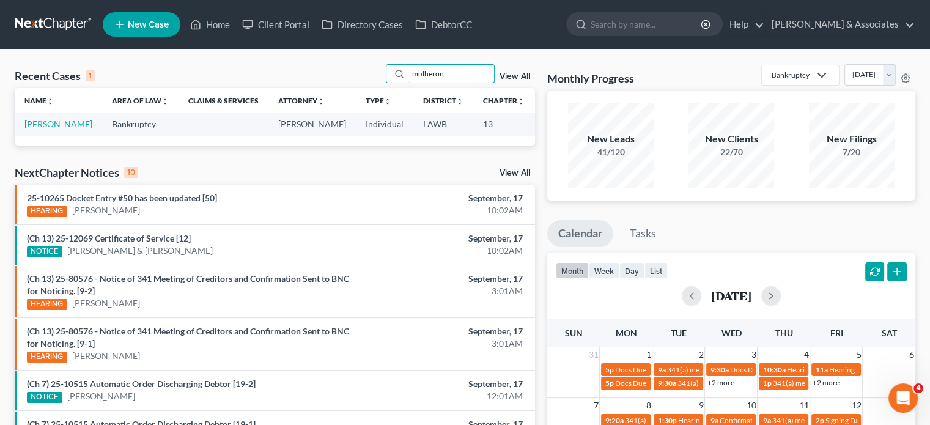
type input "mulheron"
click at [38, 129] on link "[PERSON_NAME]" at bounding box center [58, 124] width 68 height 10
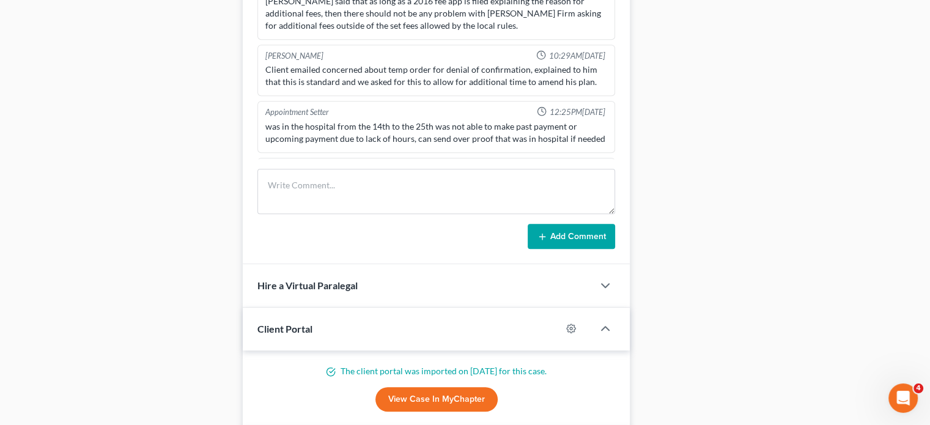
scroll to position [795, 0]
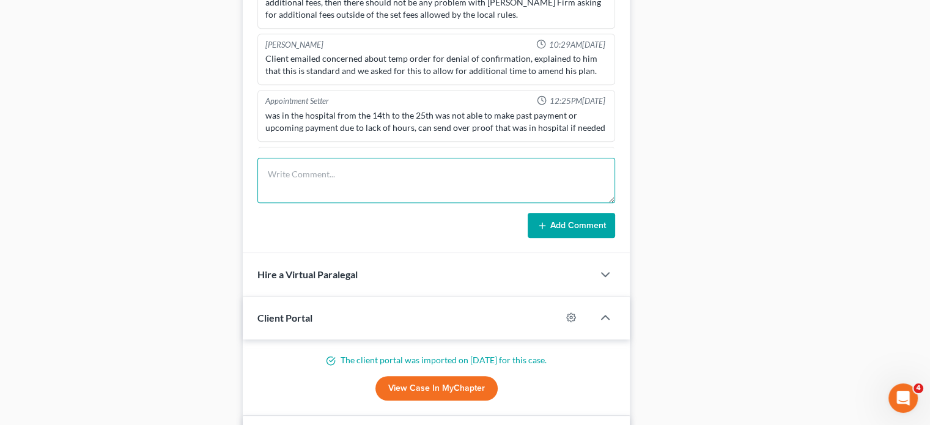
click at [367, 167] on textarea at bounding box center [437, 180] width 358 height 45
type textarea "N"
click at [335, 168] on textarea at bounding box center [437, 180] width 358 height 45
paste textarea "Recieved a text that said: My son did my taxes online at H&R Block. I have to w…"
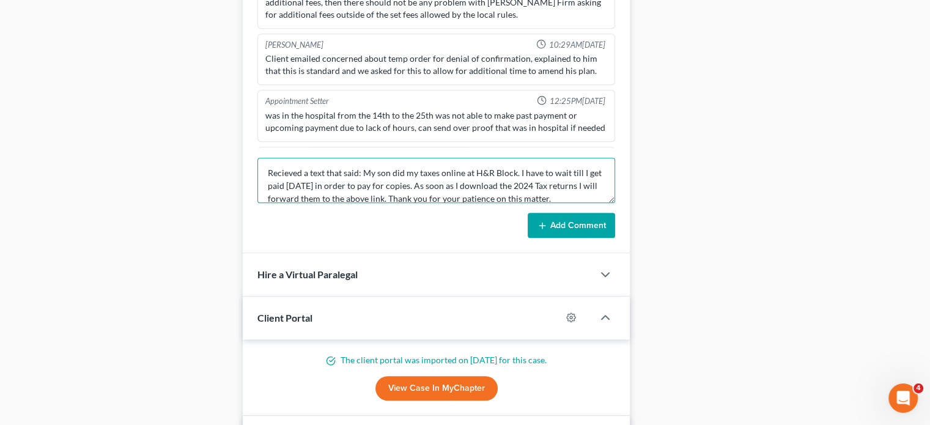
scroll to position [0, 0]
type textarea "Recieved a text that said: My son did my taxes online at H&R Block. I have to w…"
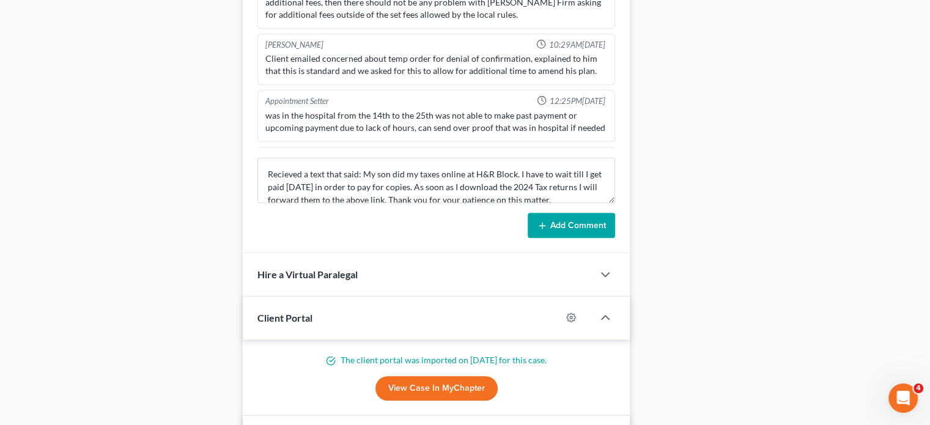
click at [571, 215] on button "Add Comment" at bounding box center [571, 226] width 87 height 26
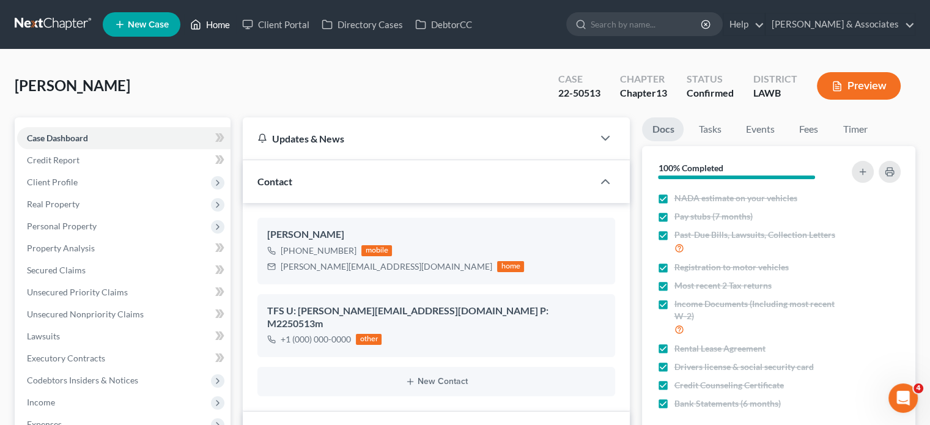
click at [213, 29] on link "Home" at bounding box center [210, 24] width 52 height 22
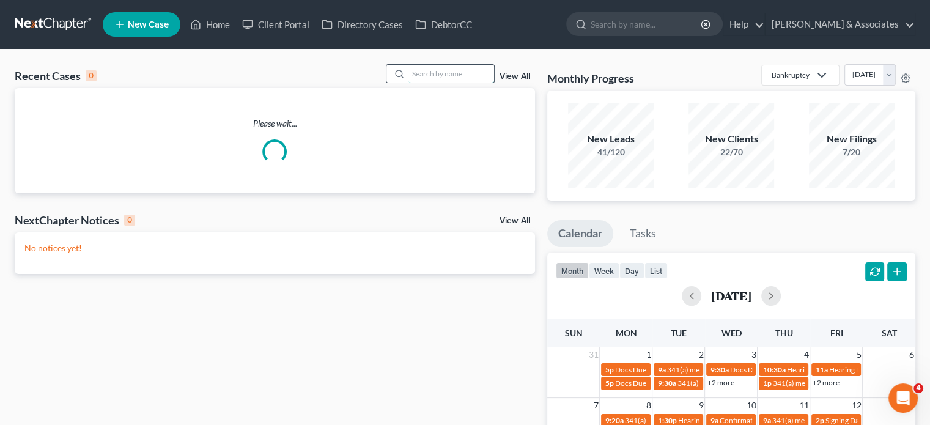
click at [450, 72] on input "search" at bounding box center [452, 74] width 86 height 18
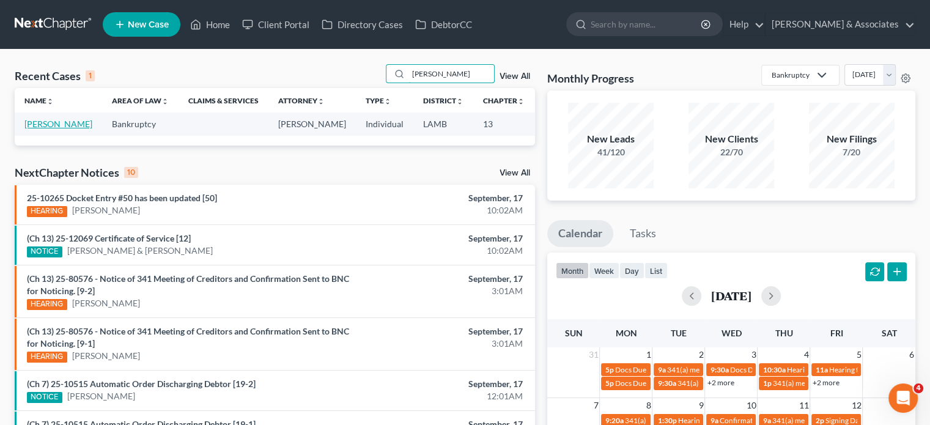
type input "[PERSON_NAME]"
click at [42, 129] on link "[PERSON_NAME]" at bounding box center [58, 124] width 68 height 10
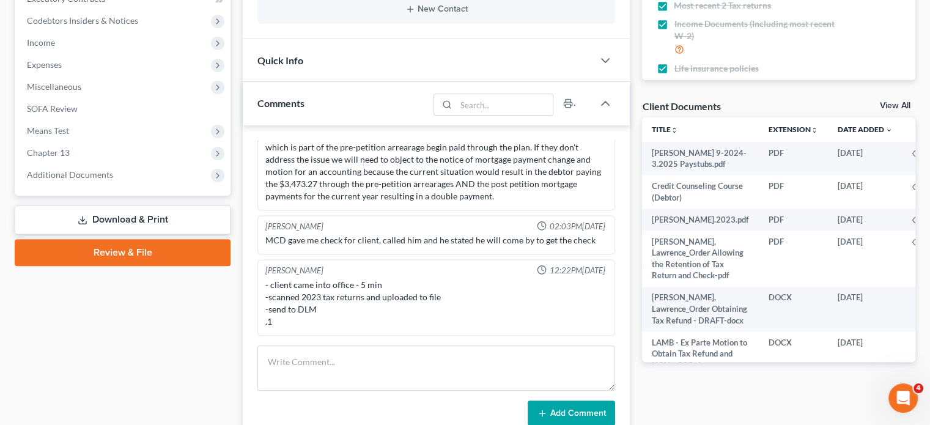
scroll to position [428, 0]
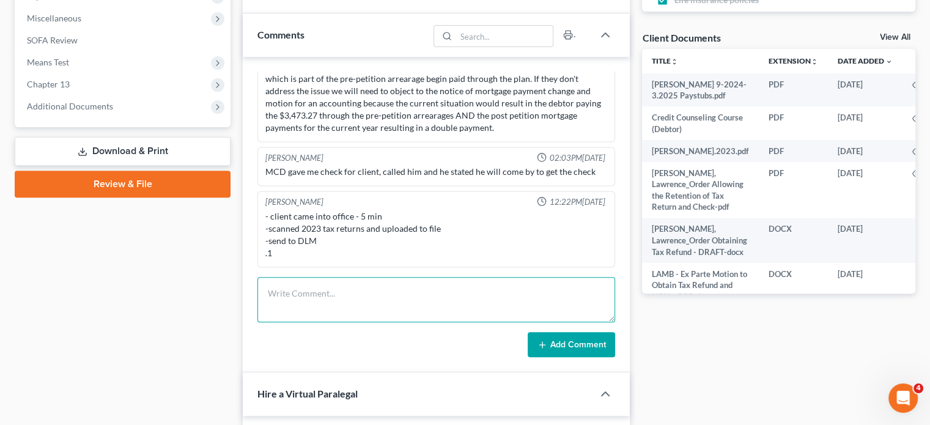
click at [323, 295] on textarea at bounding box center [437, 299] width 358 height 45
paste textarea "Looked through emails to double check and we have not been sent the docs. Sent …"
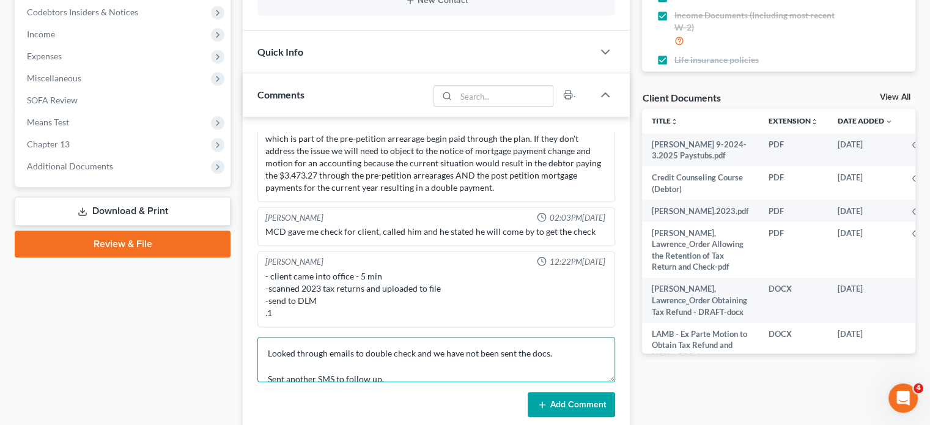
scroll to position [367, 0]
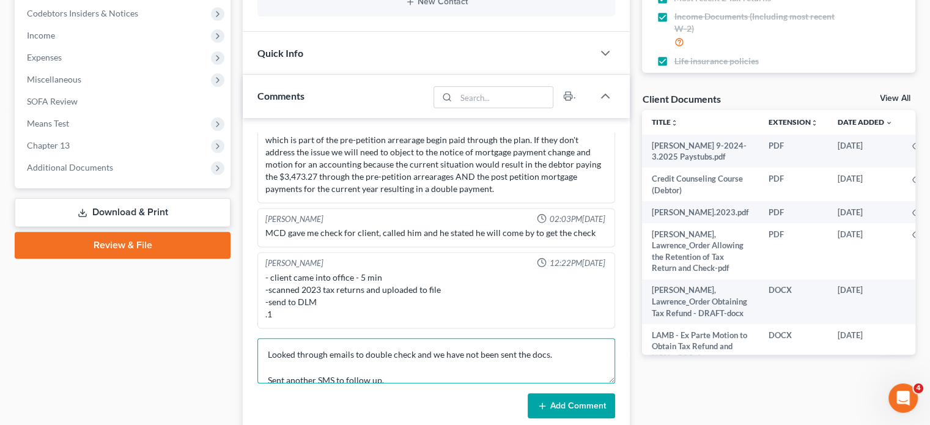
click at [571, 344] on textarea "Looked through emails to double check and we have not been sent the docs. Sent …" at bounding box center [437, 360] width 358 height 45
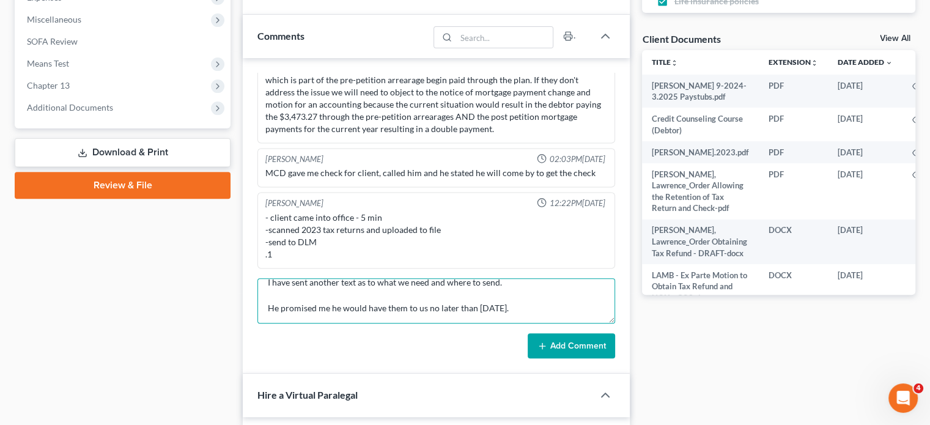
scroll to position [428, 0]
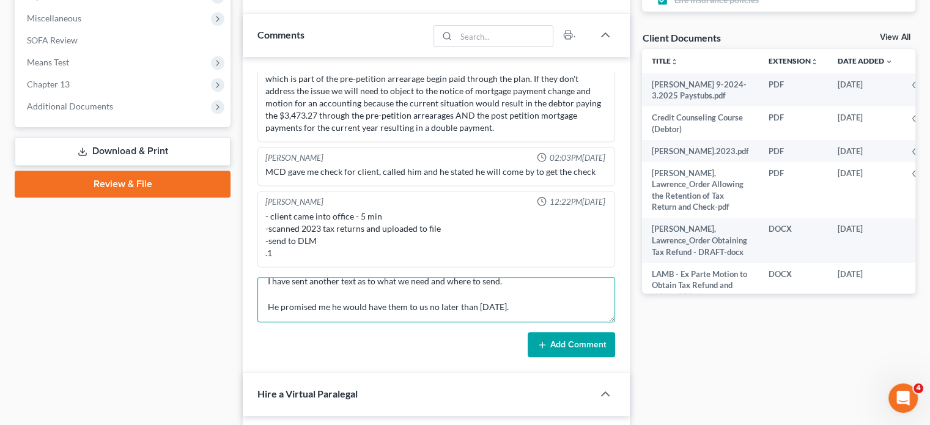
type textarea "Looked through emails to double check and we have not been sent the docs. (6 mo…"
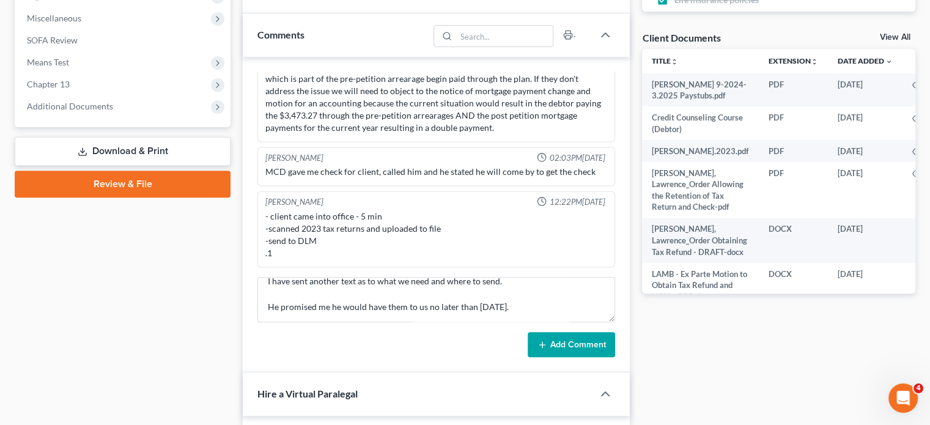
click at [575, 346] on button "Add Comment" at bounding box center [571, 345] width 87 height 26
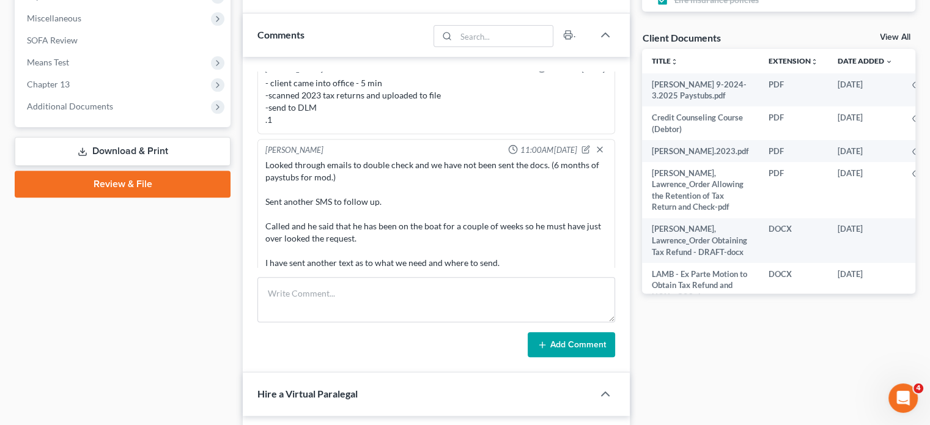
scroll to position [2092, 0]
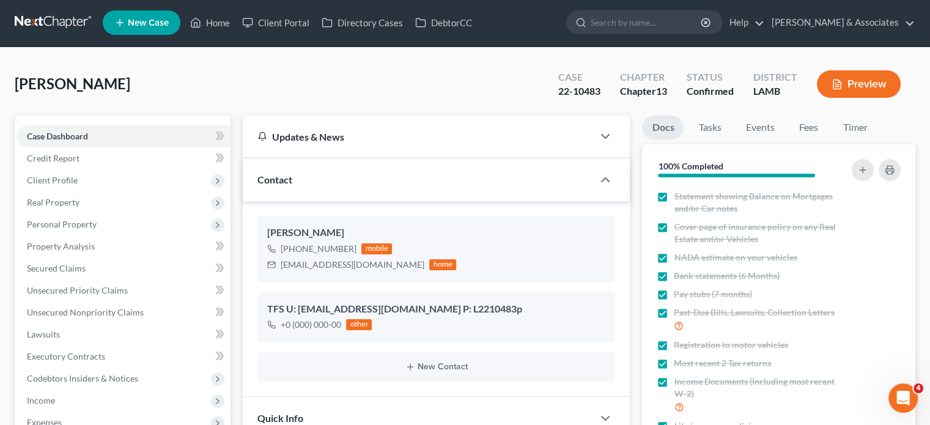
scroll to position [0, 0]
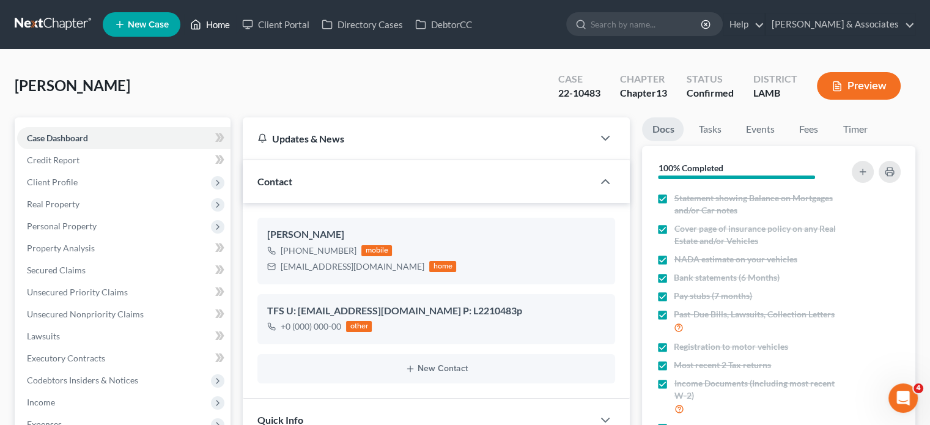
click at [225, 23] on link "Home" at bounding box center [210, 24] width 52 height 22
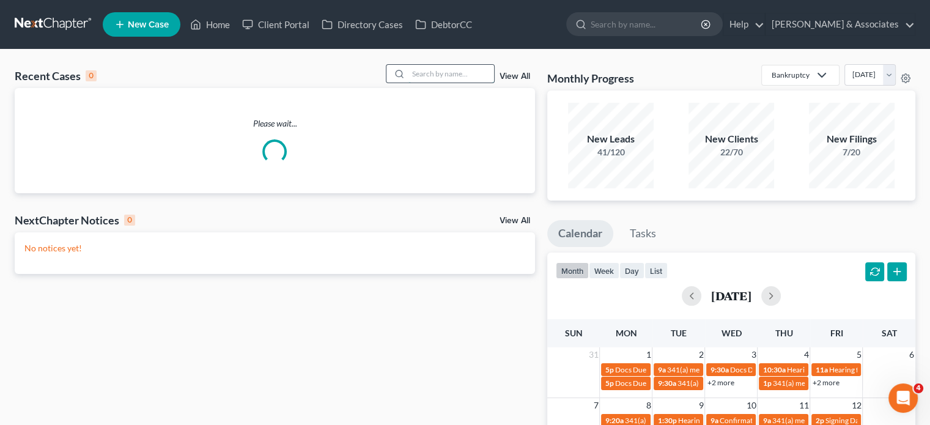
click at [432, 70] on input "search" at bounding box center [452, 74] width 86 height 18
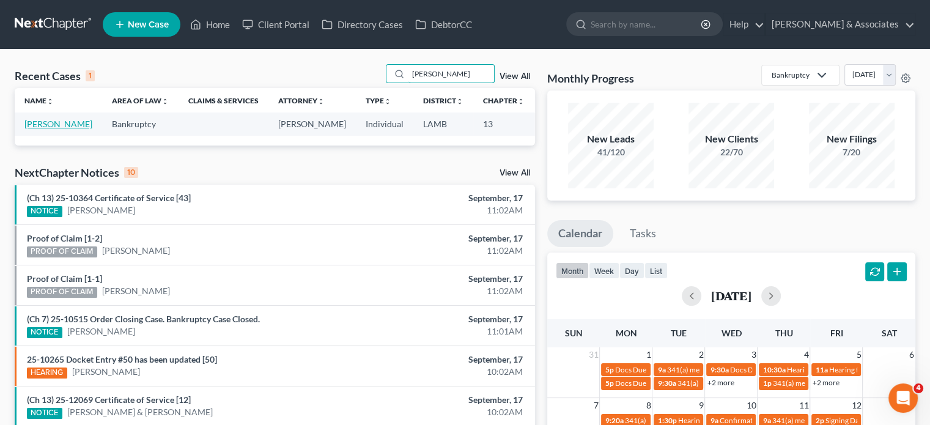
type input "[PERSON_NAME]"
click at [34, 129] on link "[PERSON_NAME]" at bounding box center [58, 124] width 68 height 10
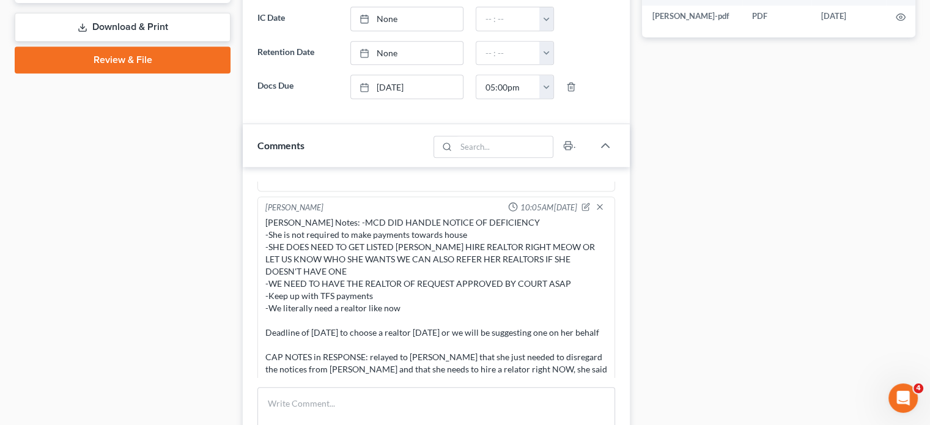
scroll to position [795, 0]
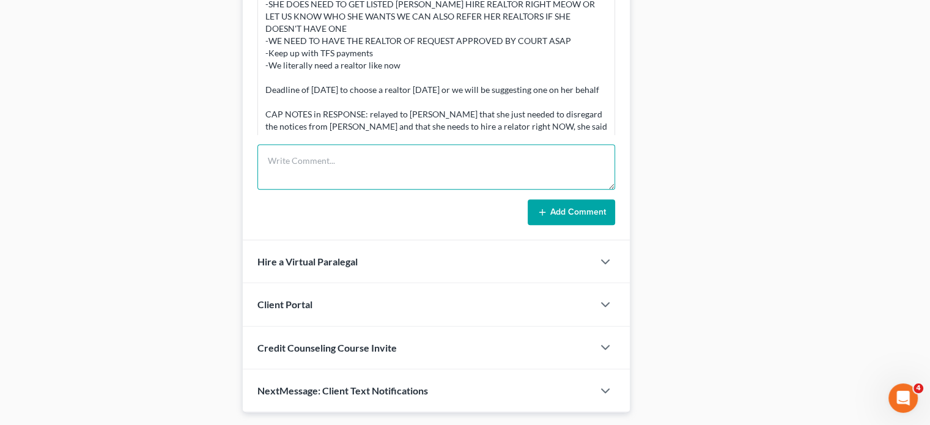
click at [351, 158] on textarea at bounding box center [437, 166] width 358 height 45
paste textarea "On [PERSON_NAME], options are 1) [PERSON_NAME] [PHONE_NUMBER], she is the most …"
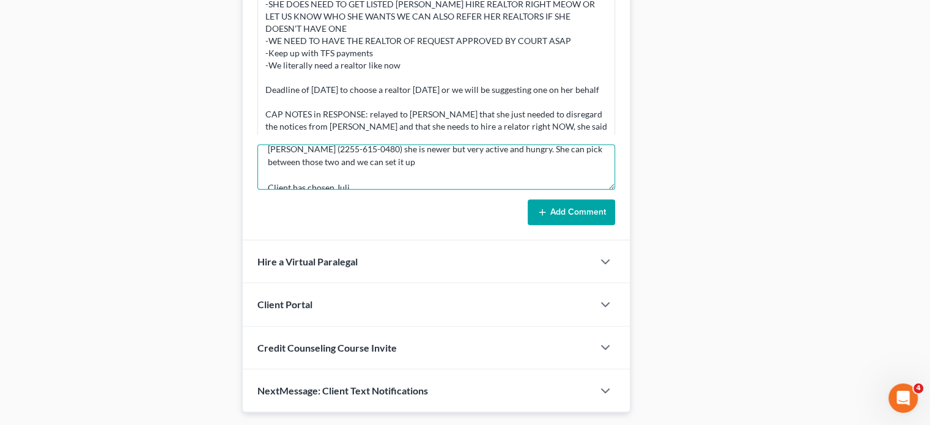
scroll to position [39, 0]
type textarea "NOTES from [PERSON_NAME]: On [PERSON_NAME], options are 1) [PERSON_NAME] [PHONE…"
click at [554, 208] on button "Add Comment" at bounding box center [571, 212] width 87 height 26
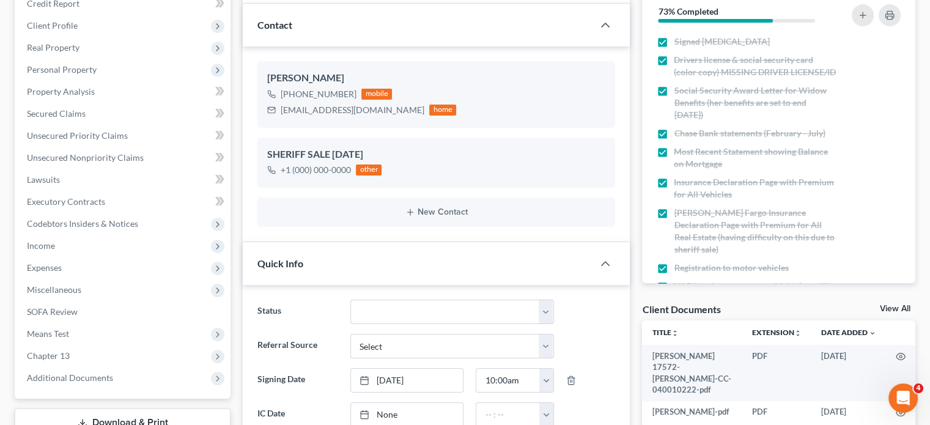
scroll to position [0, 0]
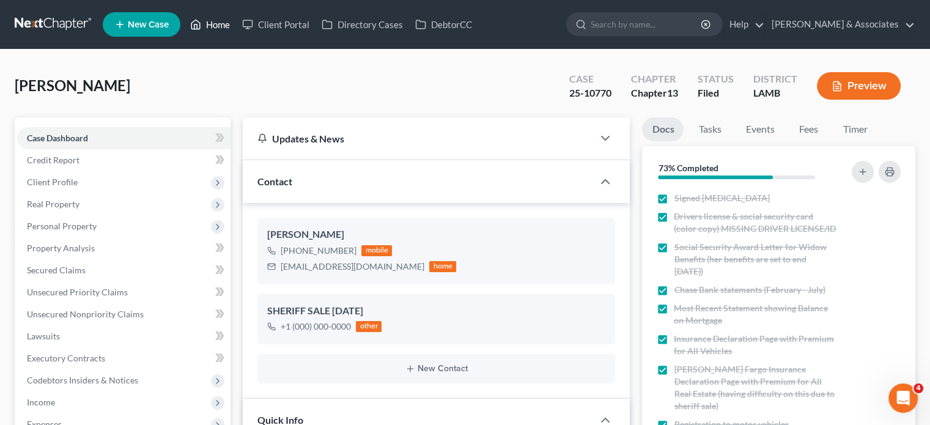
drag, startPoint x: 218, startPoint y: 24, endPoint x: 366, endPoint y: 85, distance: 159.6
click at [218, 24] on link "Home" at bounding box center [210, 24] width 52 height 22
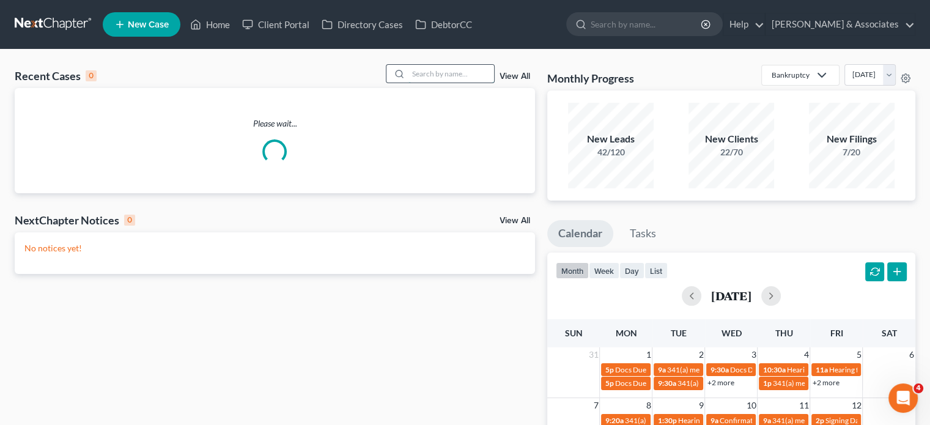
click at [431, 78] on input "search" at bounding box center [452, 74] width 86 height 18
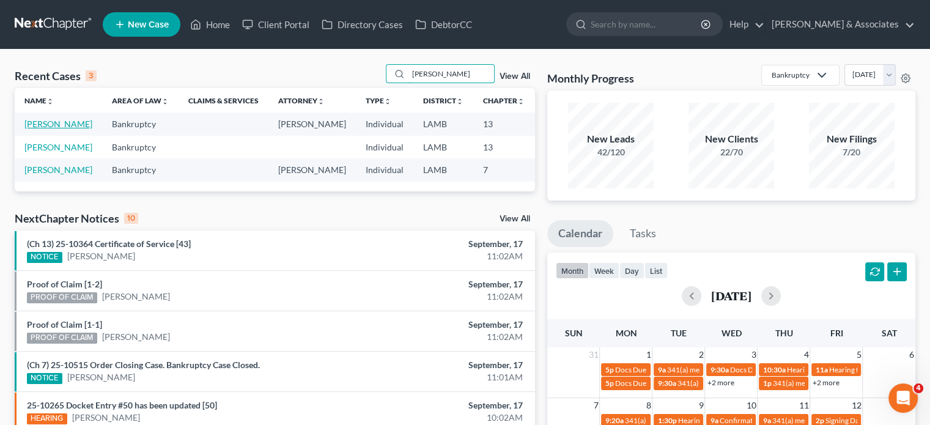
type input "[PERSON_NAME]"
click at [39, 129] on link "[PERSON_NAME]" at bounding box center [58, 124] width 68 height 10
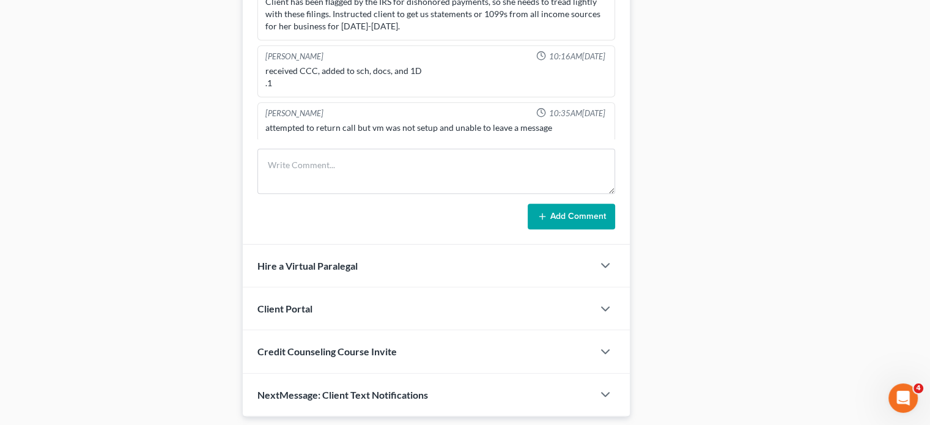
scroll to position [734, 0]
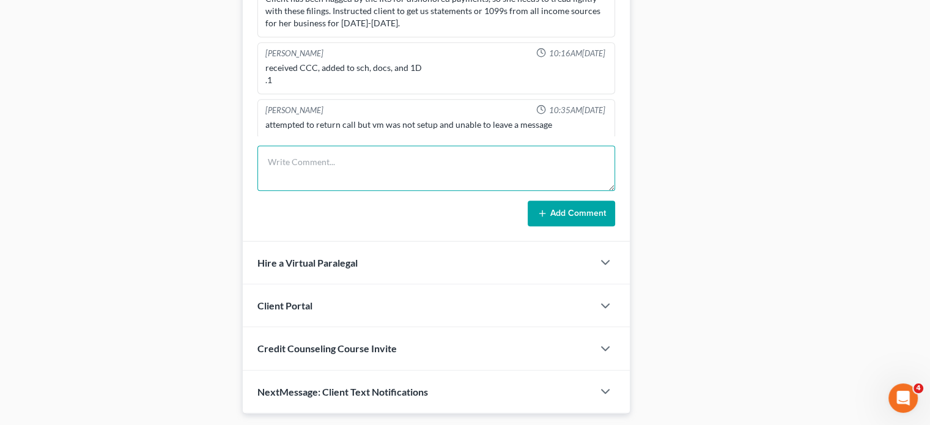
click at [361, 161] on textarea at bounding box center [437, 168] width 358 height 45
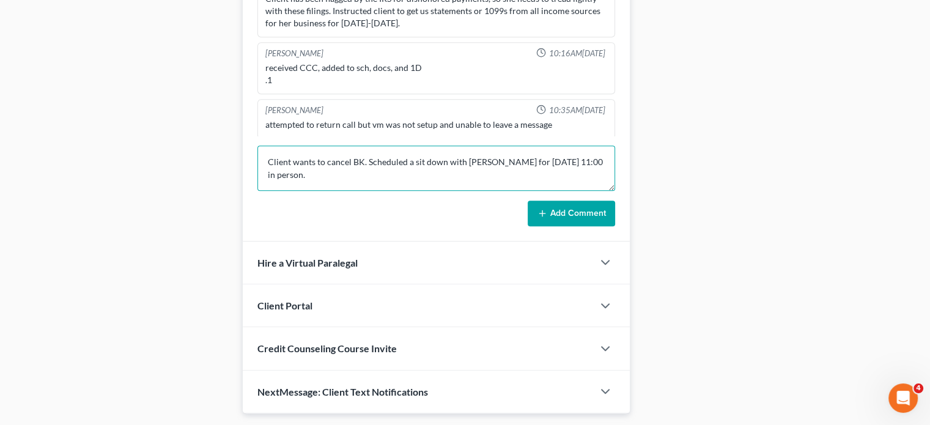
type textarea "Client wants to cancel BK. Scheduled a sit down with [PERSON_NAME] for [DATE] 1…"
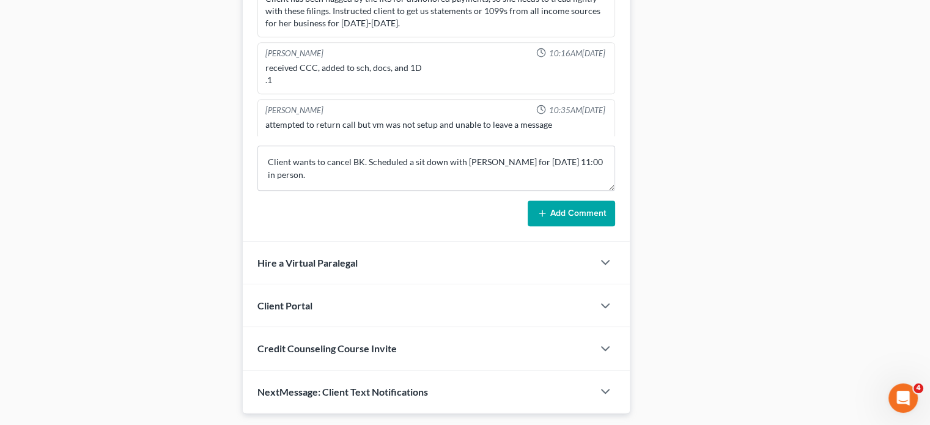
click at [573, 216] on button "Add Comment" at bounding box center [571, 214] width 87 height 26
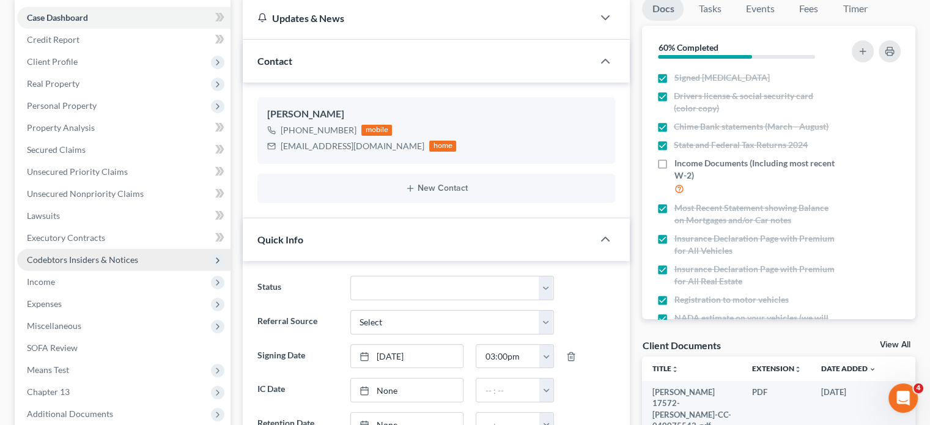
scroll to position [0, 0]
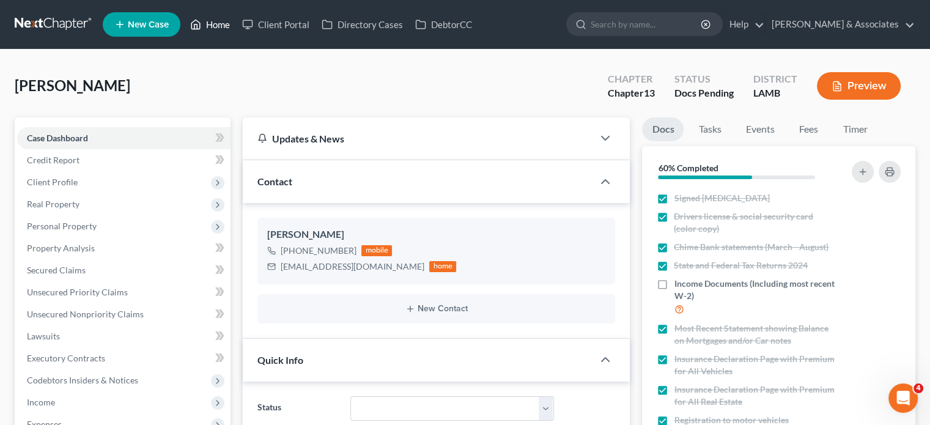
click at [224, 26] on link "Home" at bounding box center [210, 24] width 52 height 22
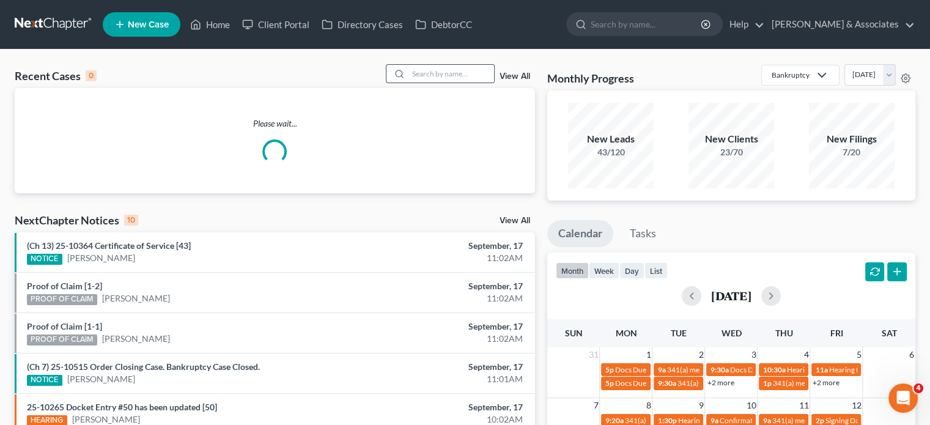
click at [406, 73] on div at bounding box center [398, 74] width 22 height 18
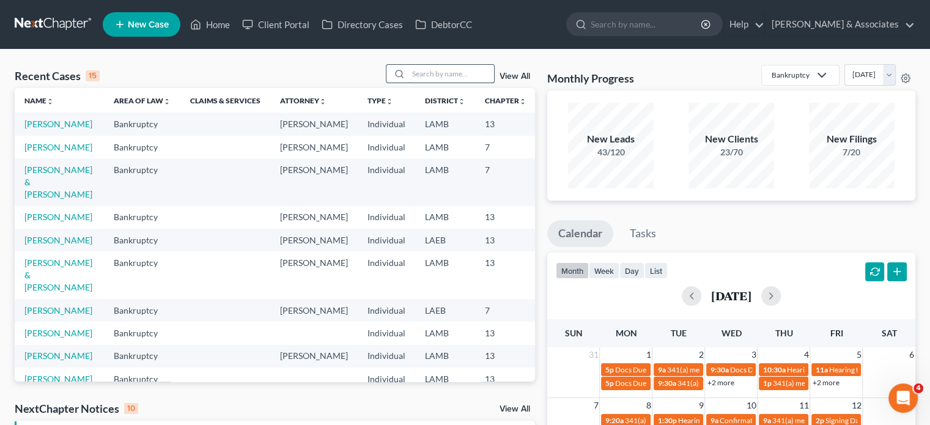
click at [423, 73] on input "search" at bounding box center [452, 74] width 86 height 18
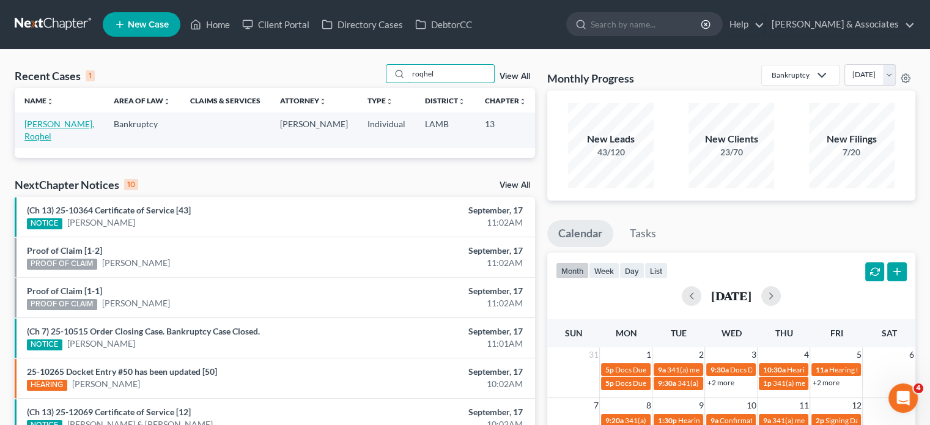
type input "roqhel"
click at [29, 141] on link "[PERSON_NAME], Roqhel" at bounding box center [59, 130] width 70 height 23
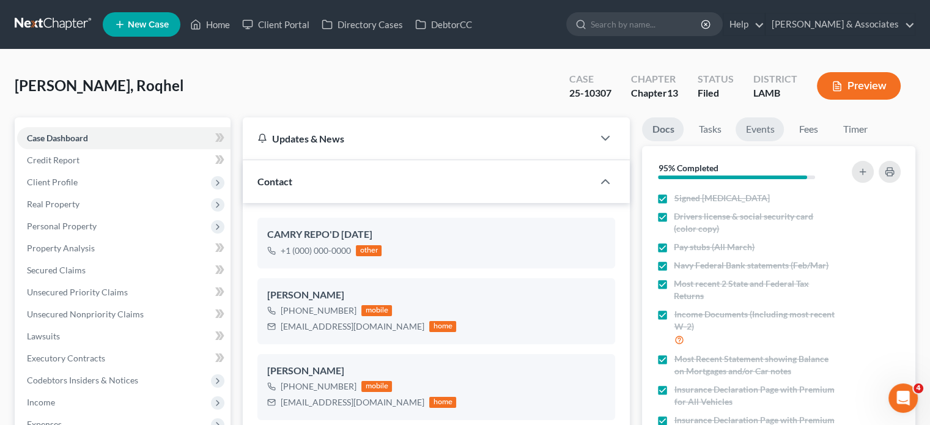
scroll to position [3354, 0]
click at [758, 129] on link "Events" at bounding box center [760, 129] width 48 height 24
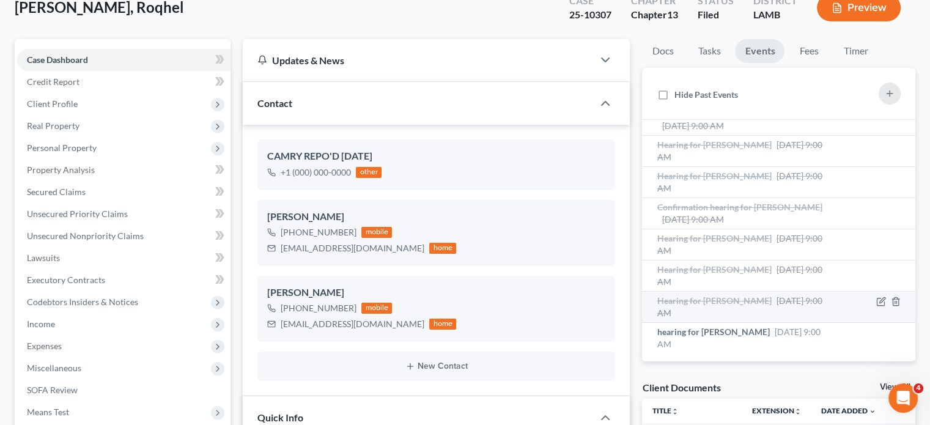
scroll to position [122, 0]
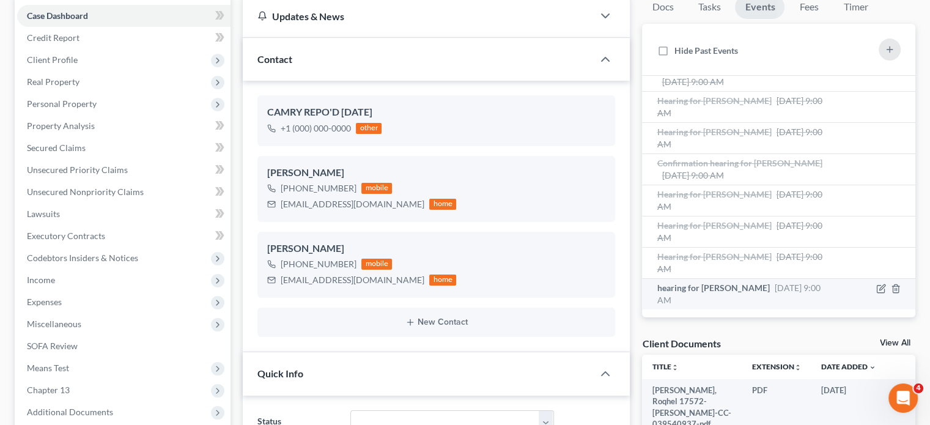
click at [769, 286] on span "hearing for [PERSON_NAME]" at bounding box center [713, 288] width 113 height 10
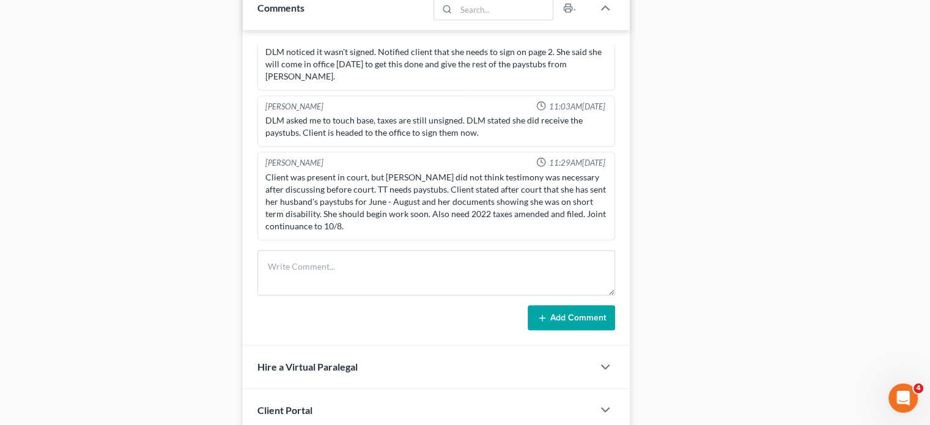
scroll to position [795, 0]
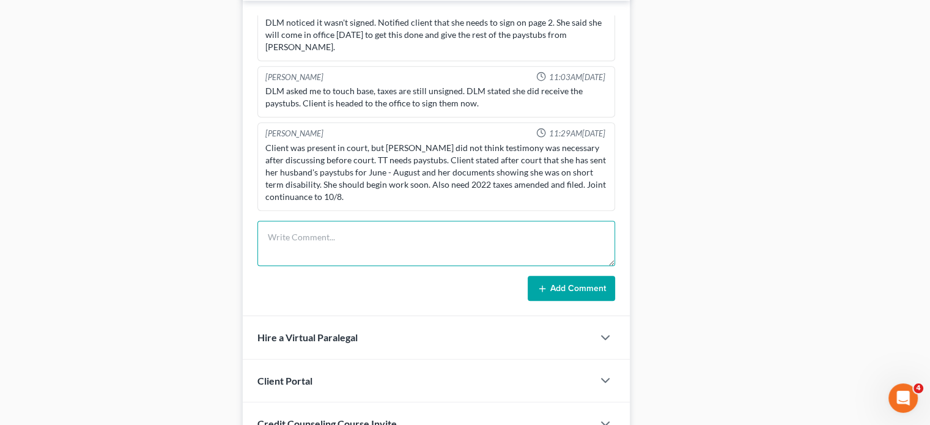
click at [287, 232] on textarea at bounding box center [437, 243] width 358 height 45
paste textarea "[PERSON_NAME] just called ([PHONE_NUMBER]) she didnt know who she talked to in …"
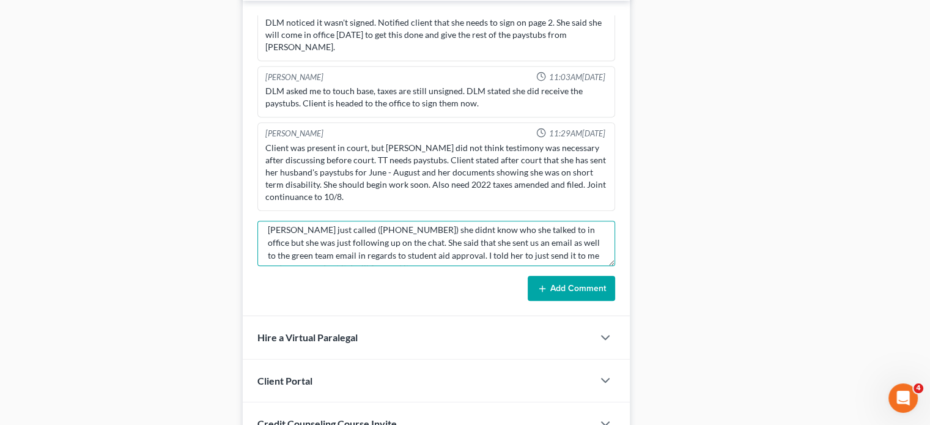
scroll to position [0, 0]
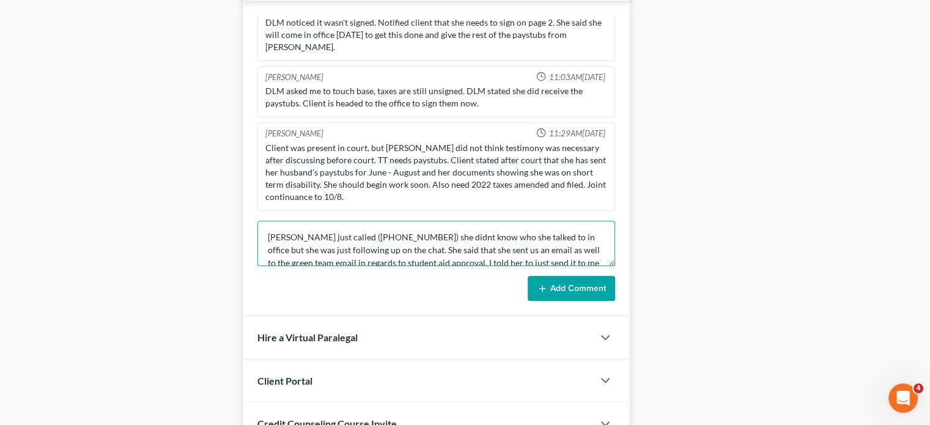
type textarea "[PERSON_NAME] just called ([PHONE_NUMBER]) she didnt know who she talked to in …"
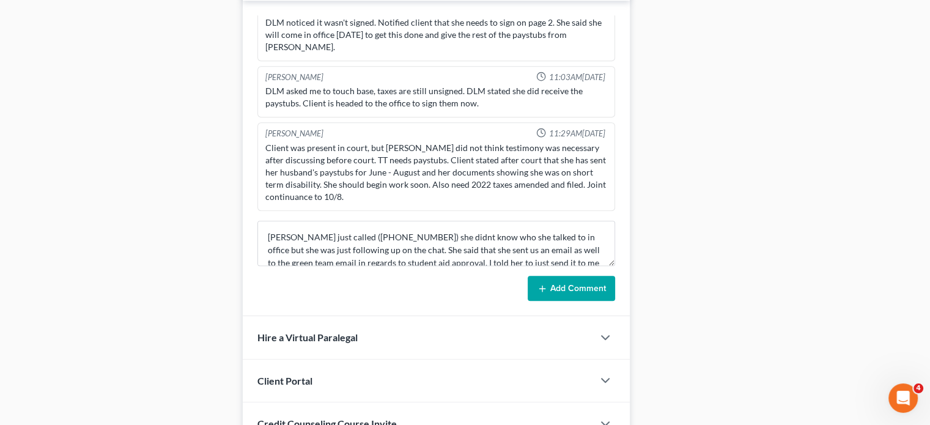
click at [554, 281] on button "Add Comment" at bounding box center [571, 289] width 87 height 26
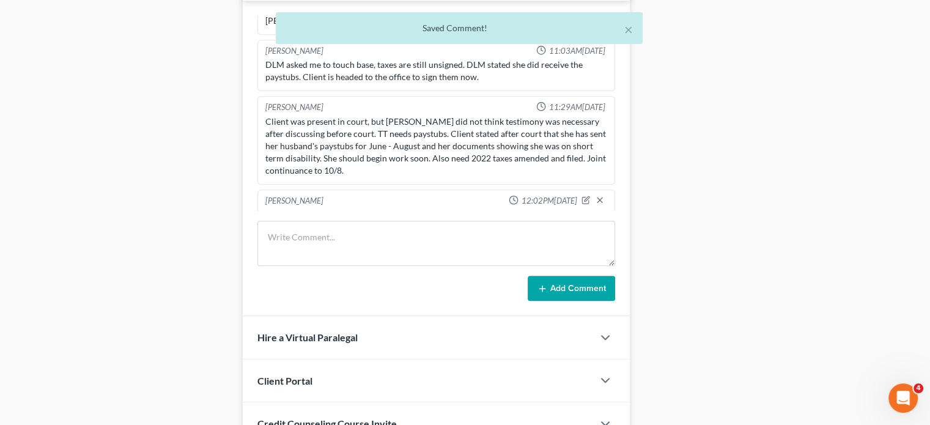
scroll to position [3436, 0]
